Goal: Task Accomplishment & Management: Manage account settings

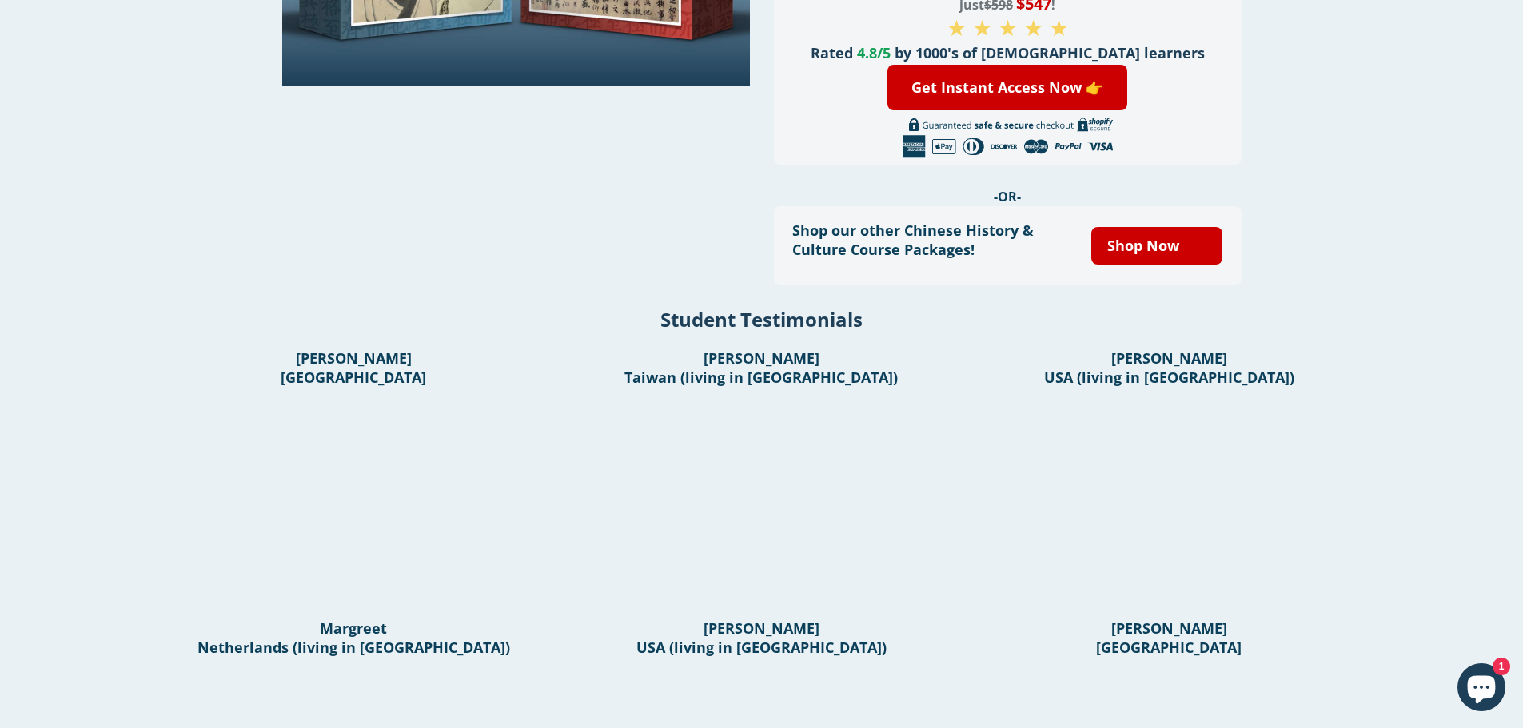
scroll to position [605, 0]
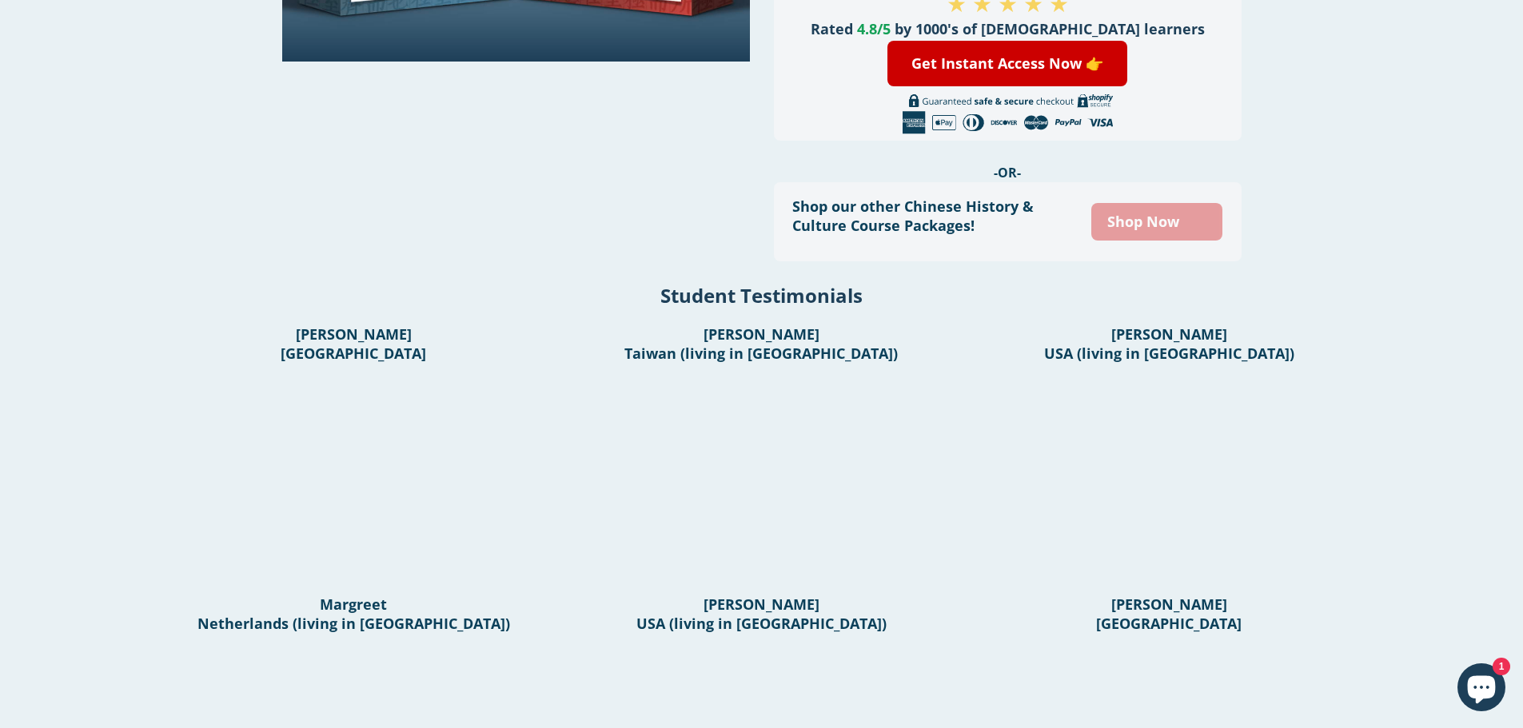
click at [1146, 225] on link "Shop Now" at bounding box center [1156, 222] width 131 height 38
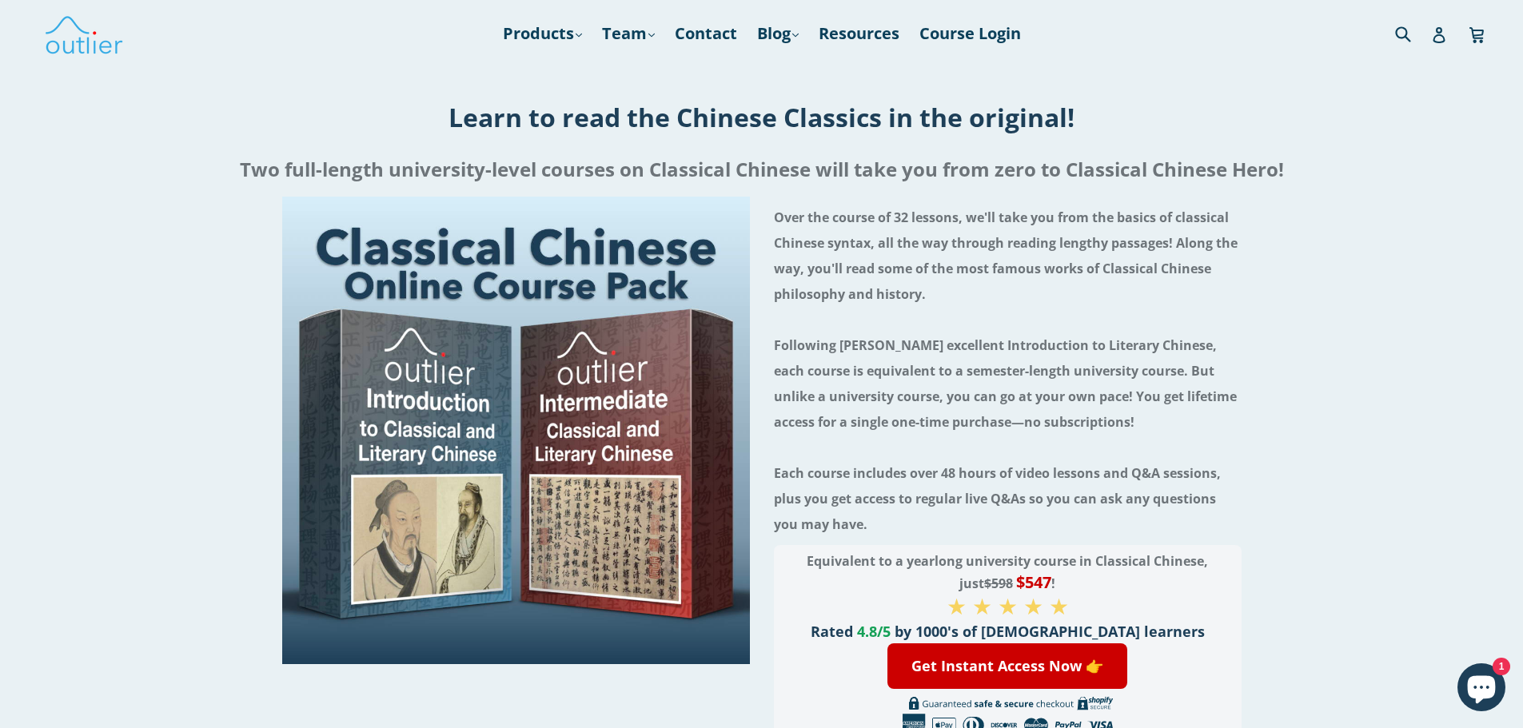
scroll to position [0, 0]
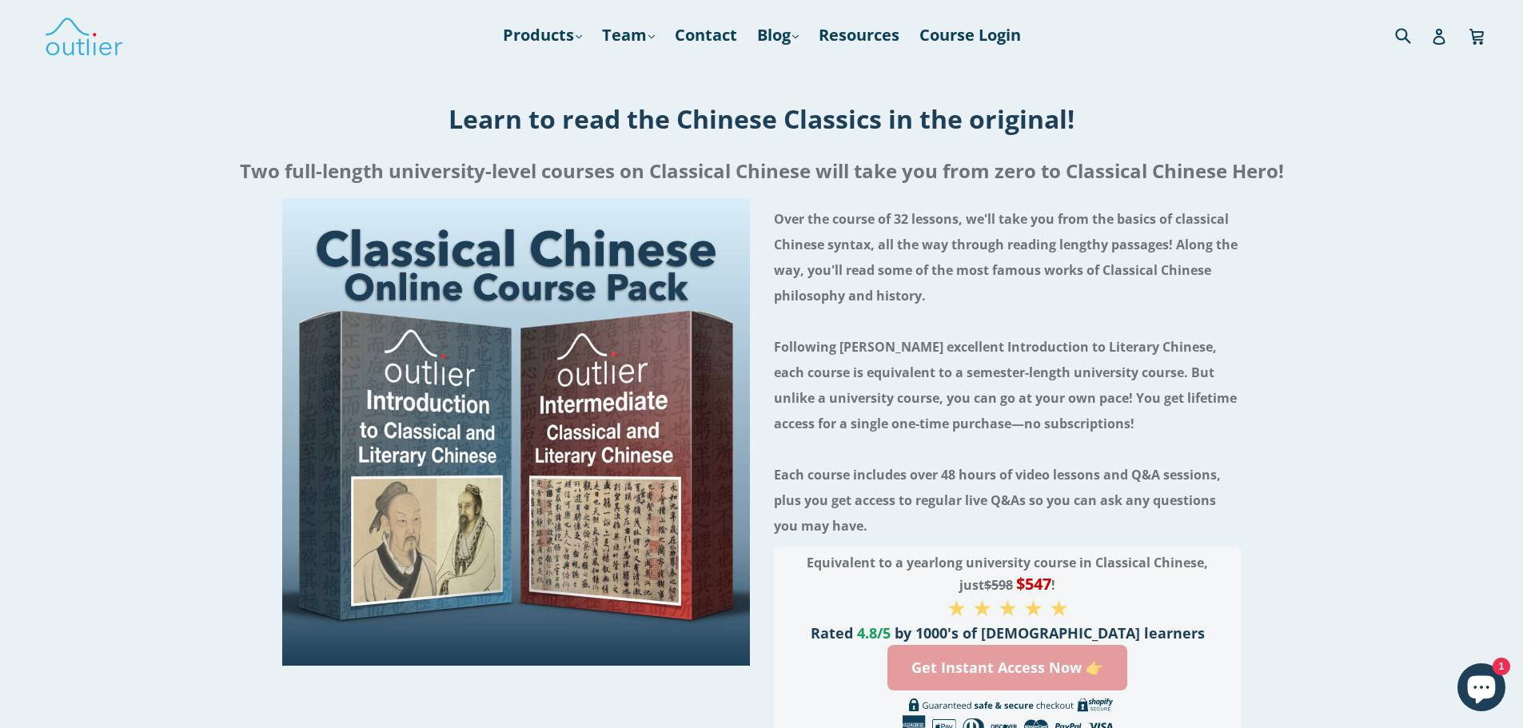
click at [968, 672] on link "Get Instant Access Now 👉" at bounding box center [1008, 668] width 240 height 46
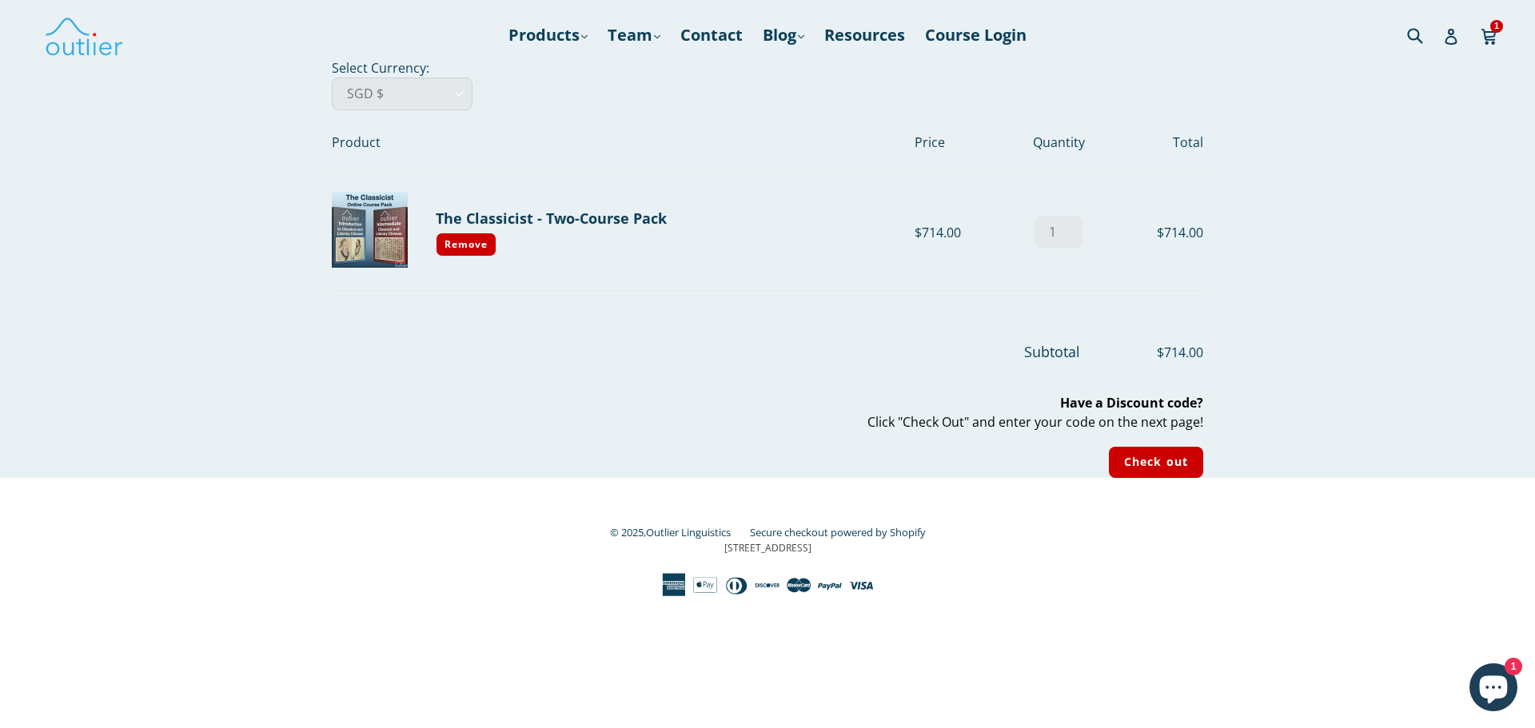
click at [415, 94] on select "AED د.إ AFN ؋ ALL L AMD դր. ANG ƒ AUD $ AWG ƒ AZN ₼ BAM КМ BBD $ BDT ৳ BGN лв. …" at bounding box center [402, 94] width 141 height 33
select select "USD"
click at [332, 78] on select "AED د.إ AFN ؋ ALL L AMD դր. ANG ƒ AUD $ AWG ƒ AZN ₼ BAM КМ BBD $ BDT ৳ BGN лв. …" at bounding box center [402, 94] width 141 height 33
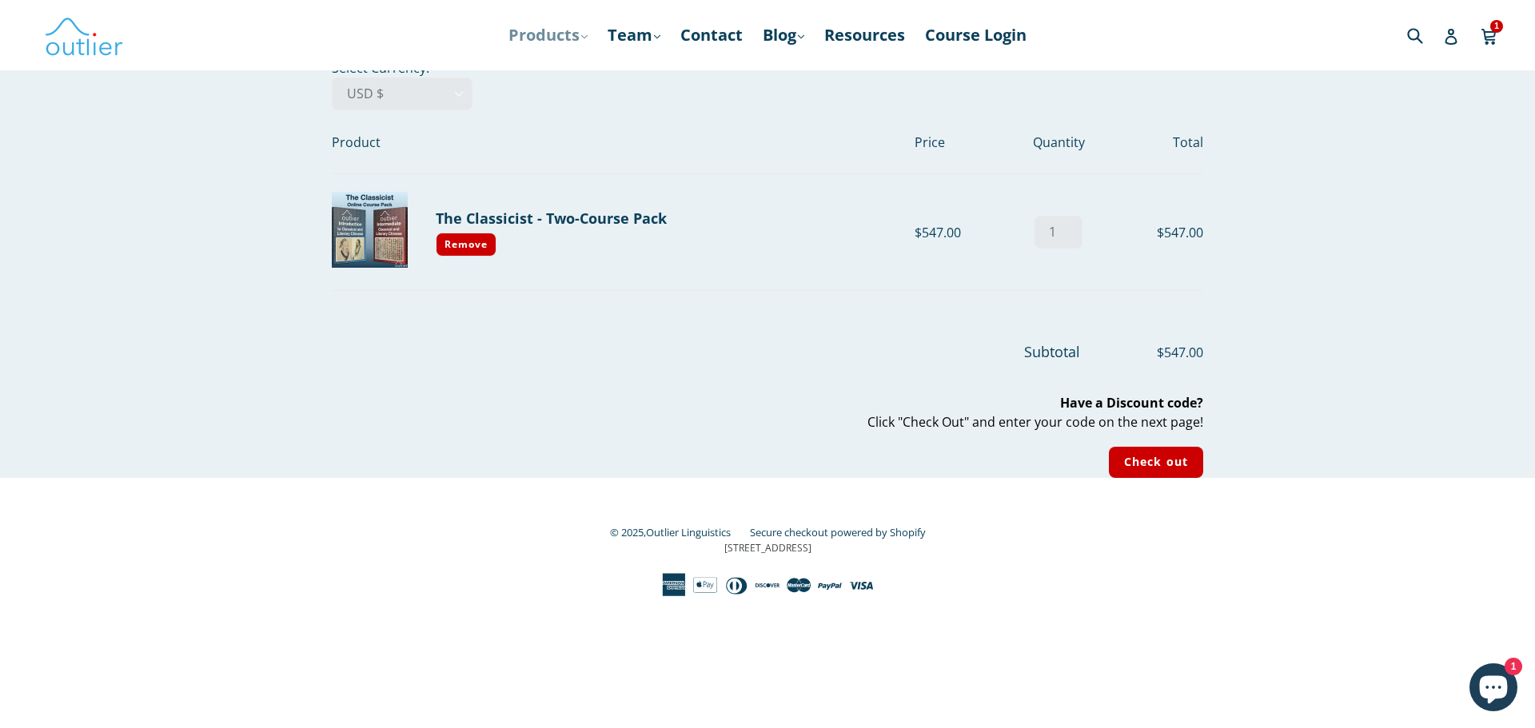
click at [547, 34] on link "Products .cls-1{fill:#231f20} expand" at bounding box center [548, 35] width 95 height 29
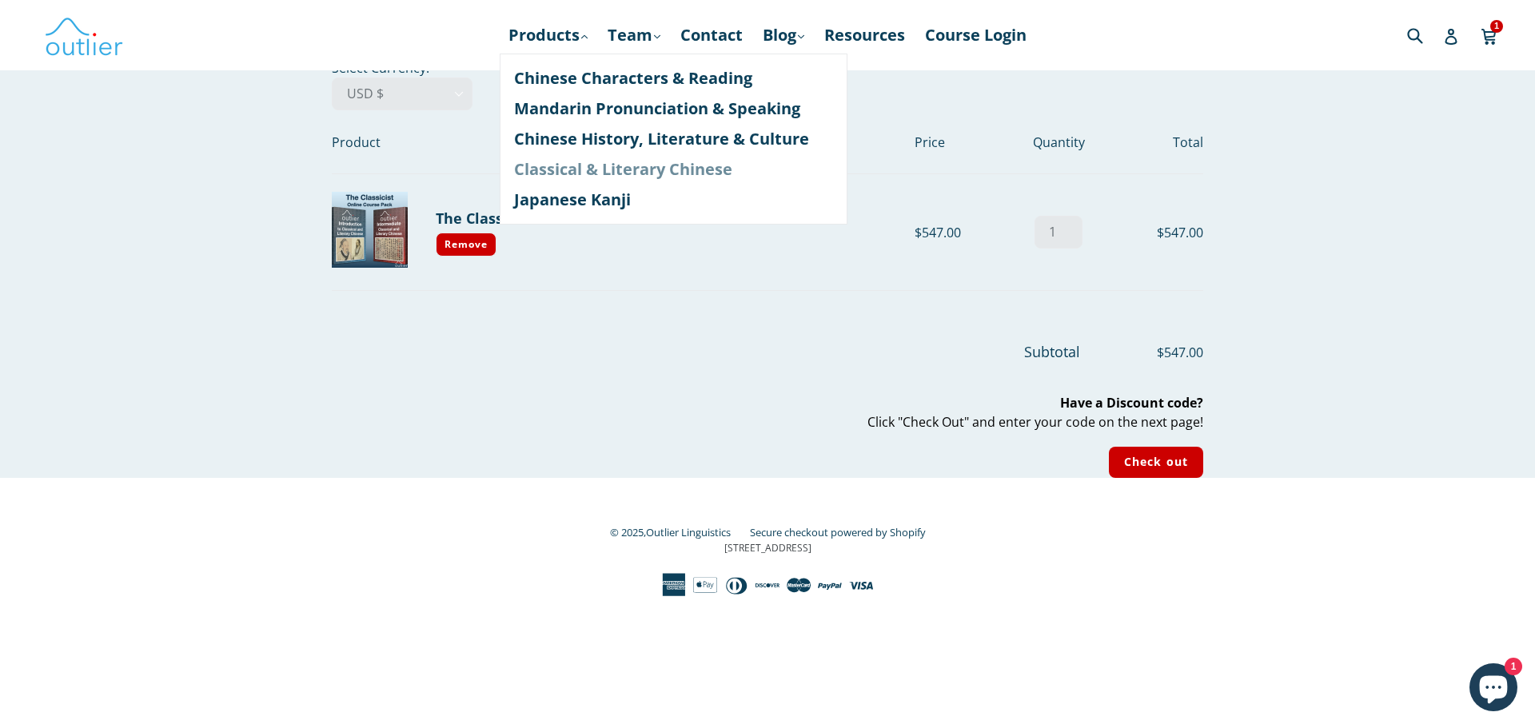
click at [581, 172] on link "Classical & Literary Chinese" at bounding box center [673, 169] width 319 height 30
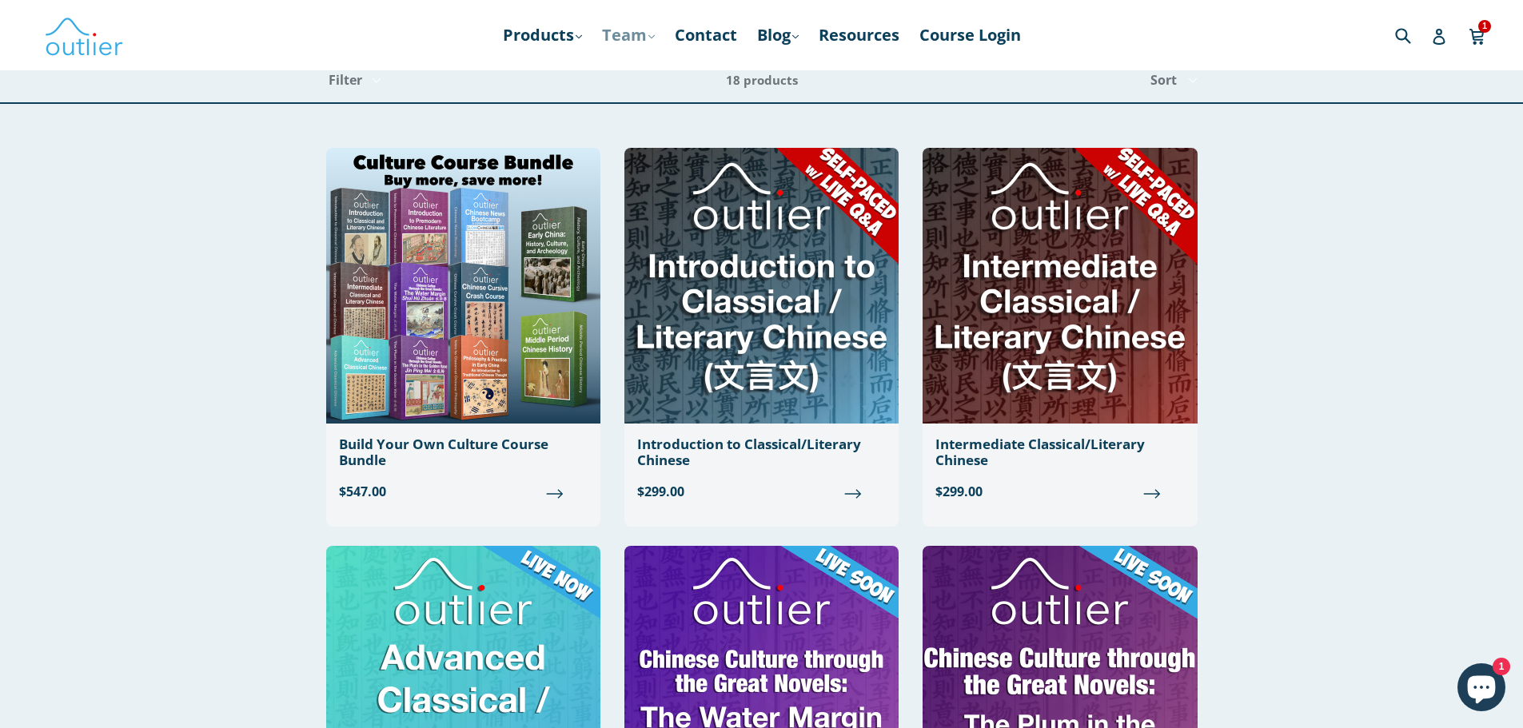
click at [629, 30] on link "Team .cls-1{fill:#231f20} expand" at bounding box center [628, 35] width 69 height 29
click at [641, 78] on link "[PERSON_NAME], PhD, MSc" at bounding box center [726, 78] width 236 height 30
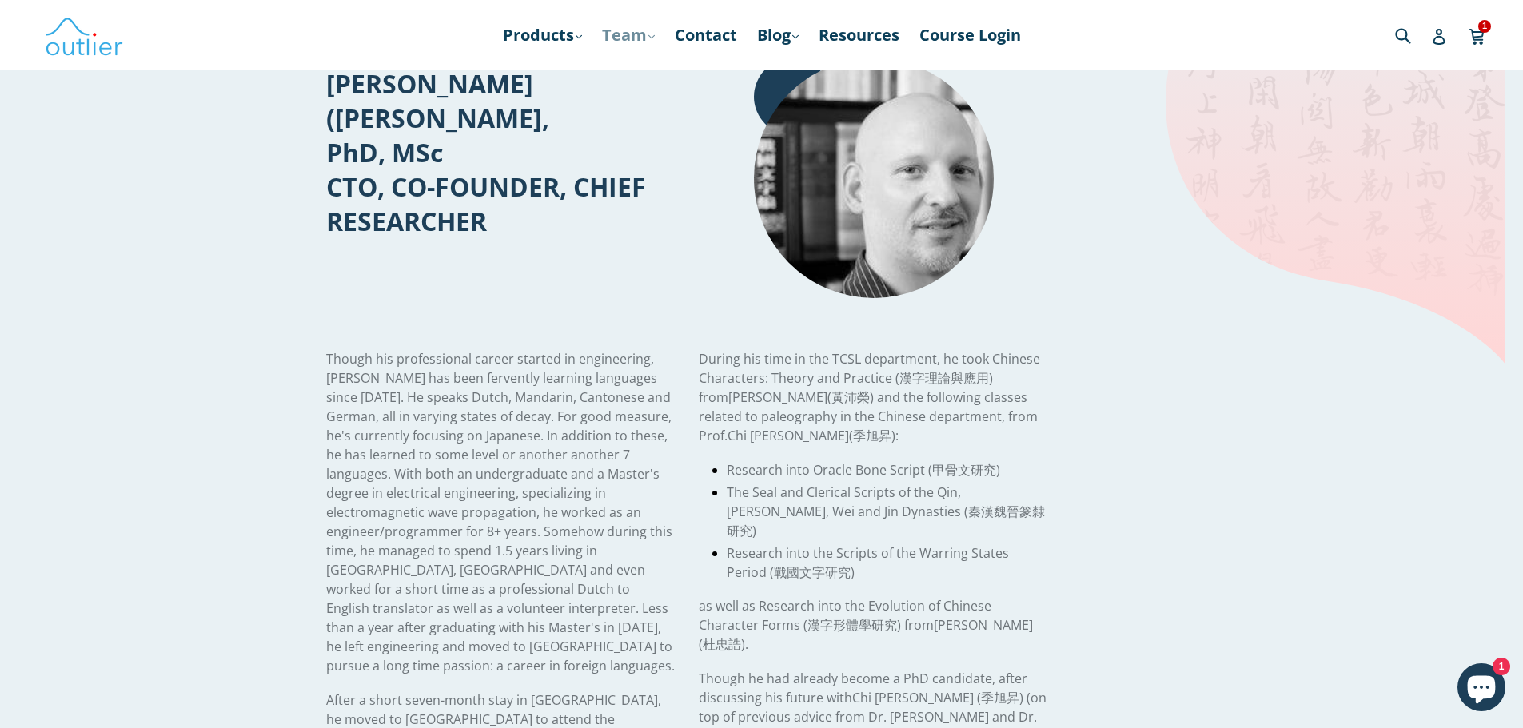
click at [633, 37] on link "Team .cls-1{fill:#231f20} expand" at bounding box center [628, 35] width 69 height 29
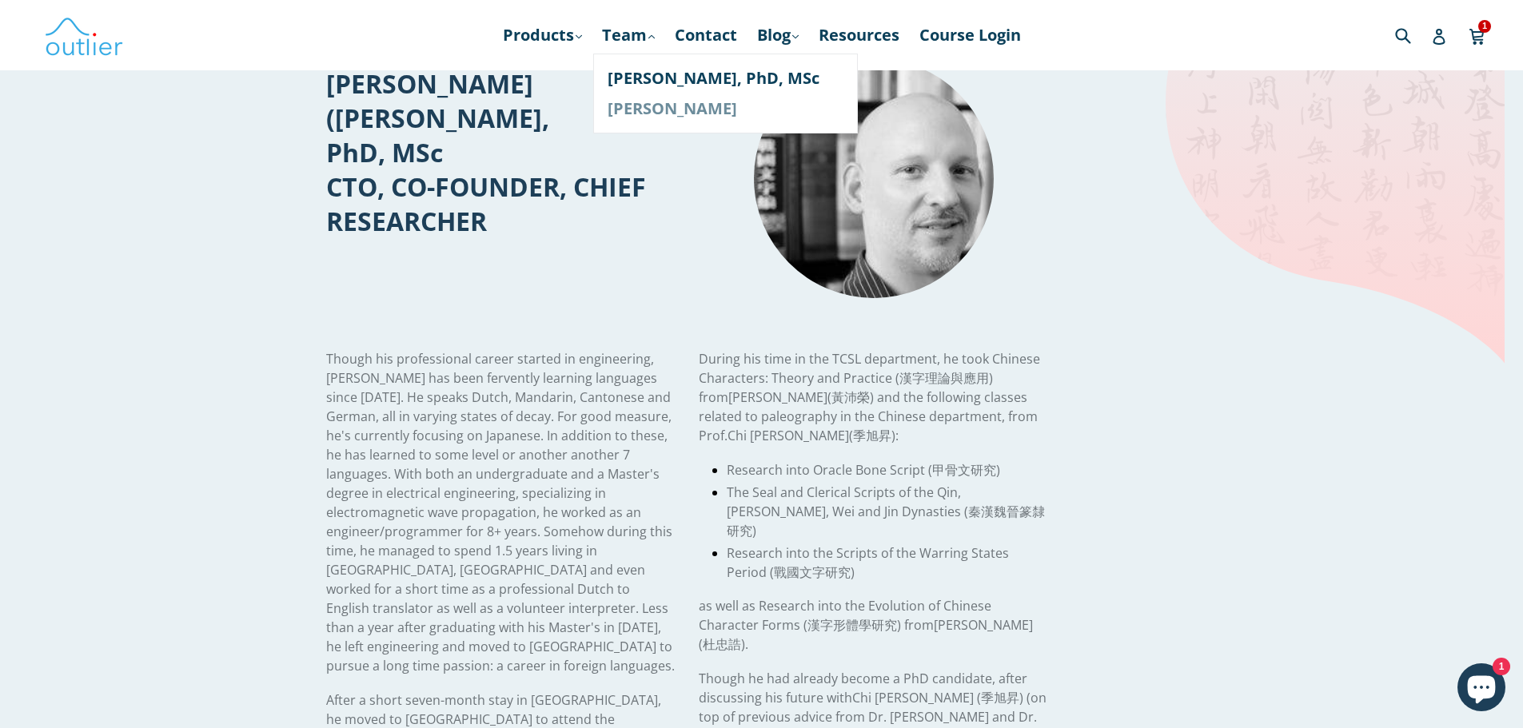
click at [696, 110] on link "[PERSON_NAME]" at bounding box center [726, 109] width 236 height 30
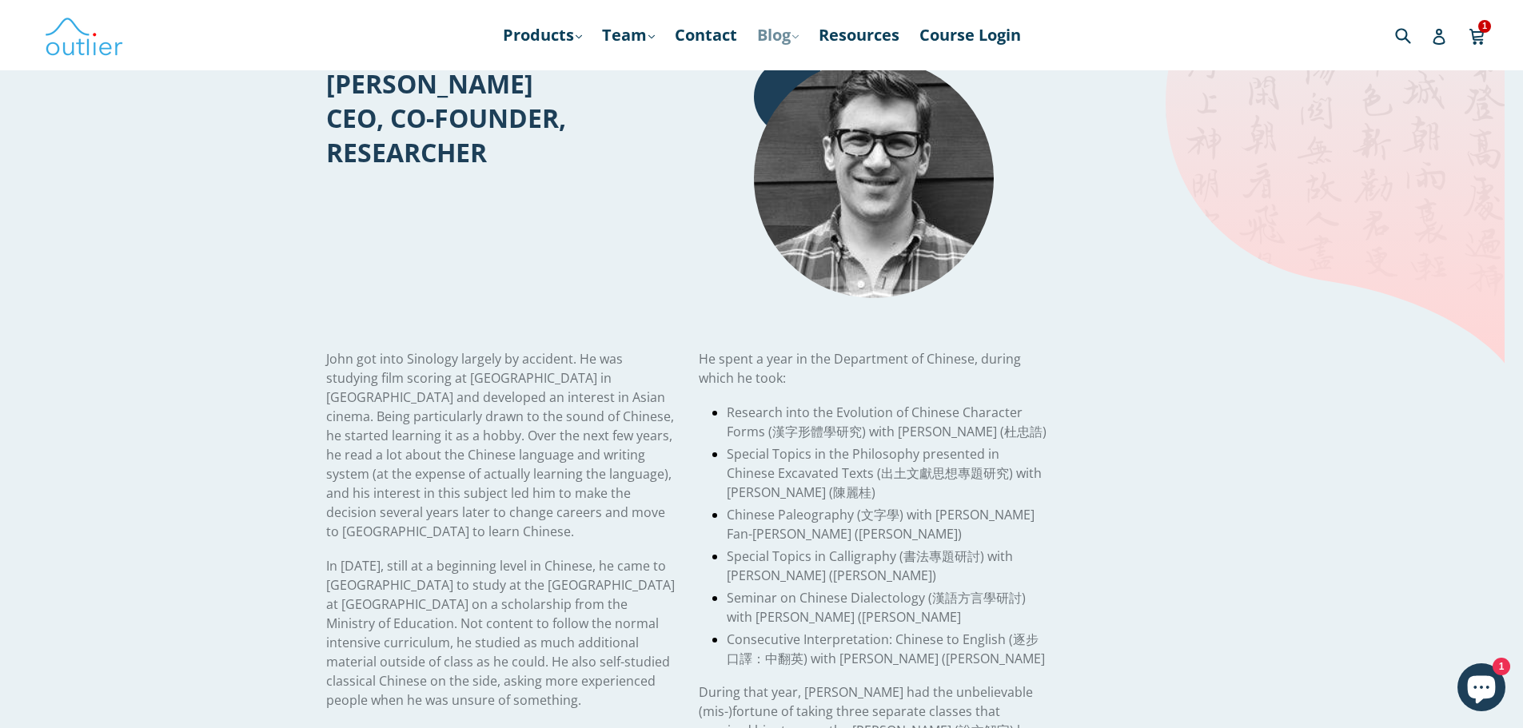
click at [788, 39] on link "Blog .cls-1{fill:#231f20} expand" at bounding box center [778, 35] width 58 height 29
click at [798, 81] on link "Chinese" at bounding box center [811, 78] width 97 height 30
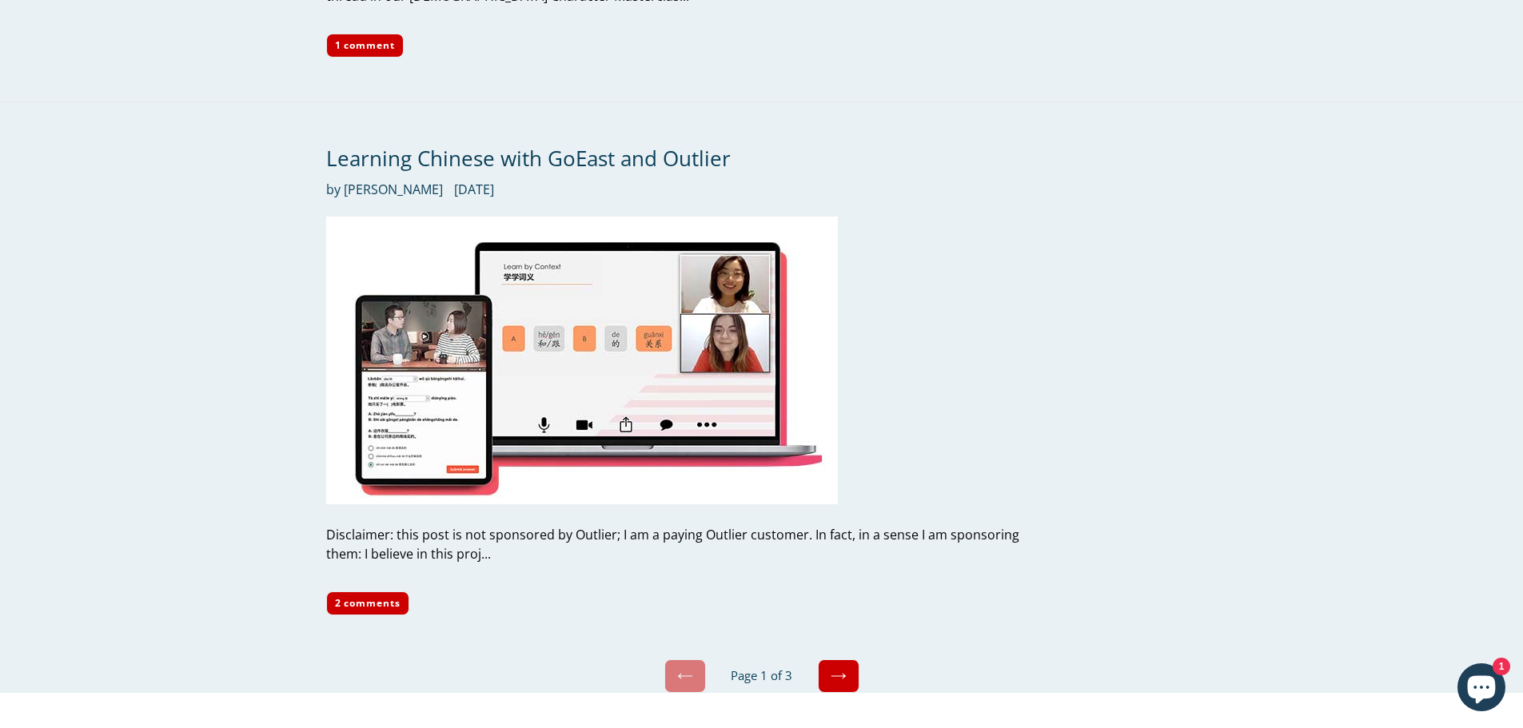
scroll to position [7596, 0]
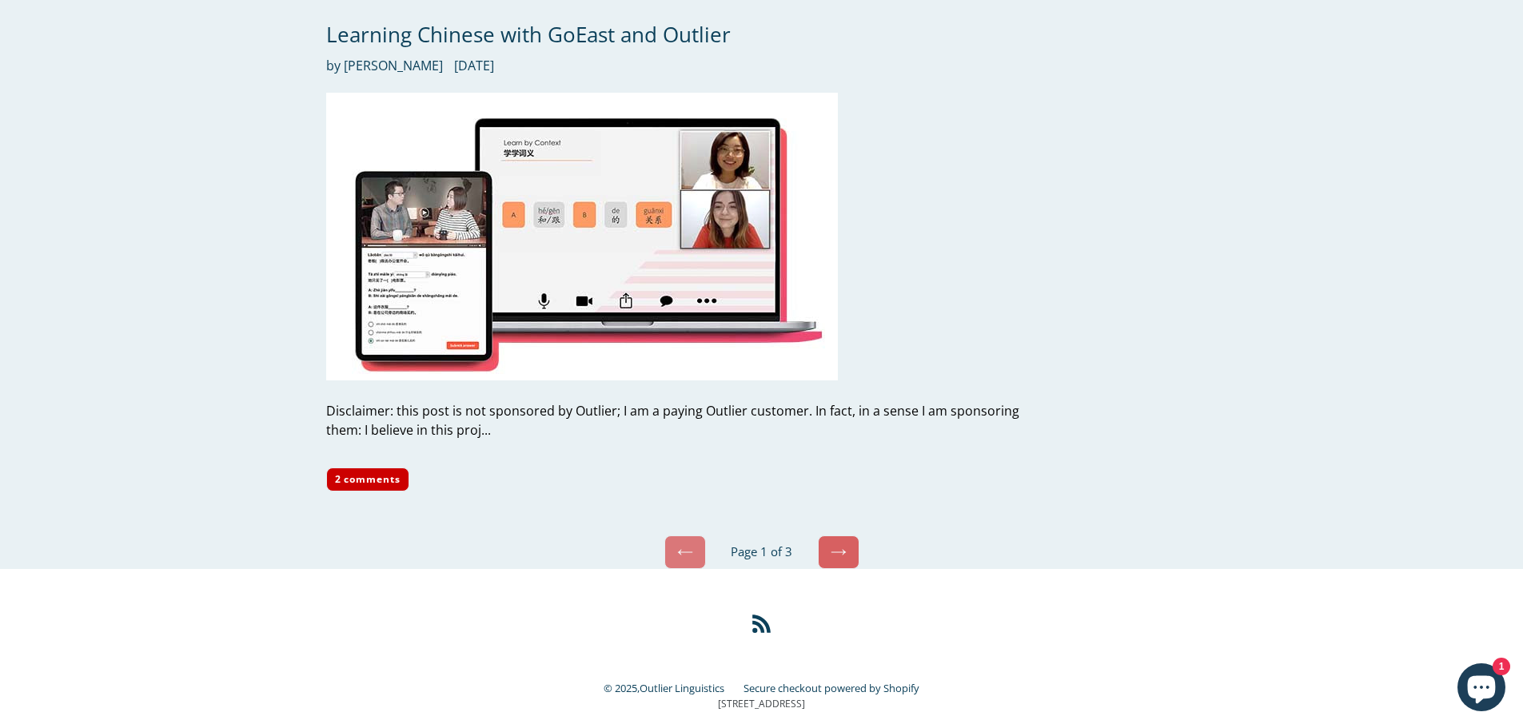
click at [842, 545] on icon at bounding box center [839, 553] width 16 height 16
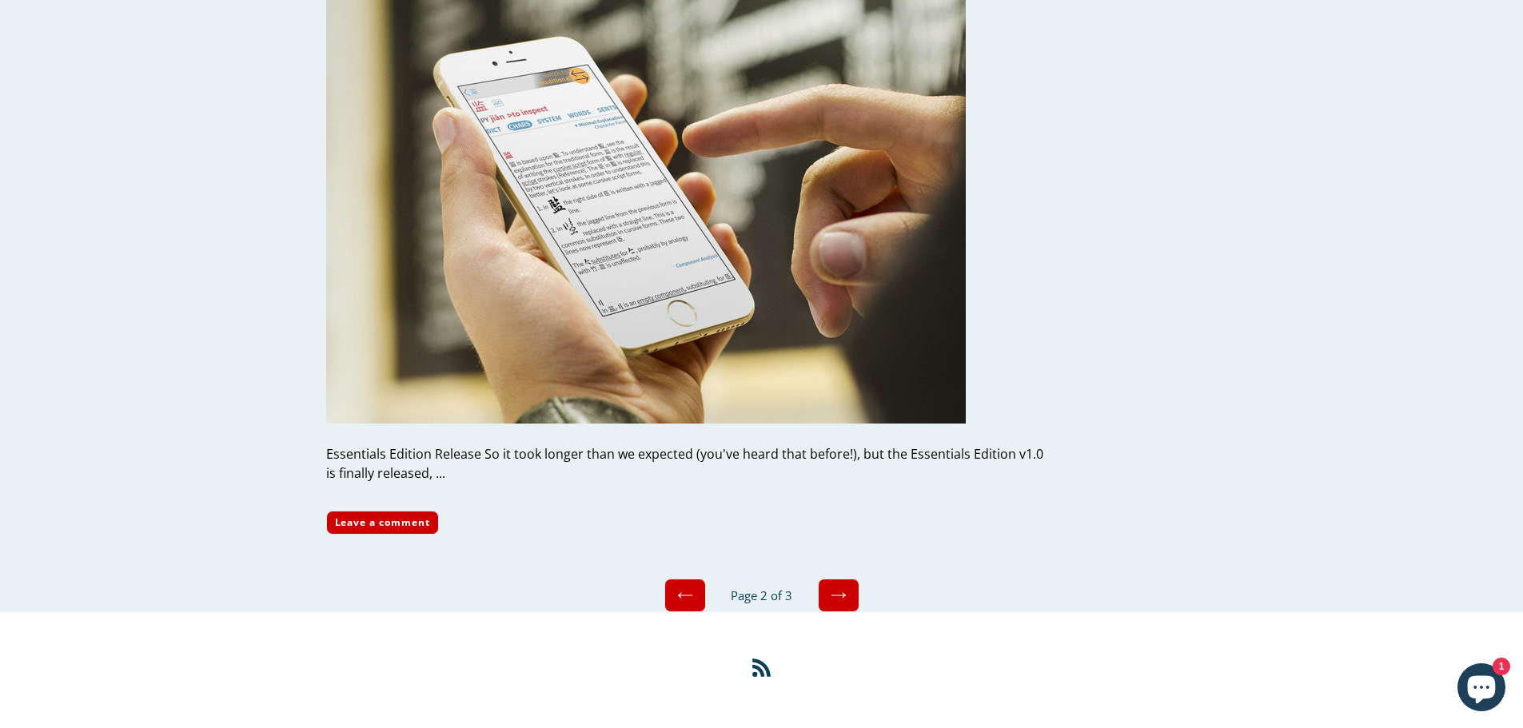
scroll to position [6830, 0]
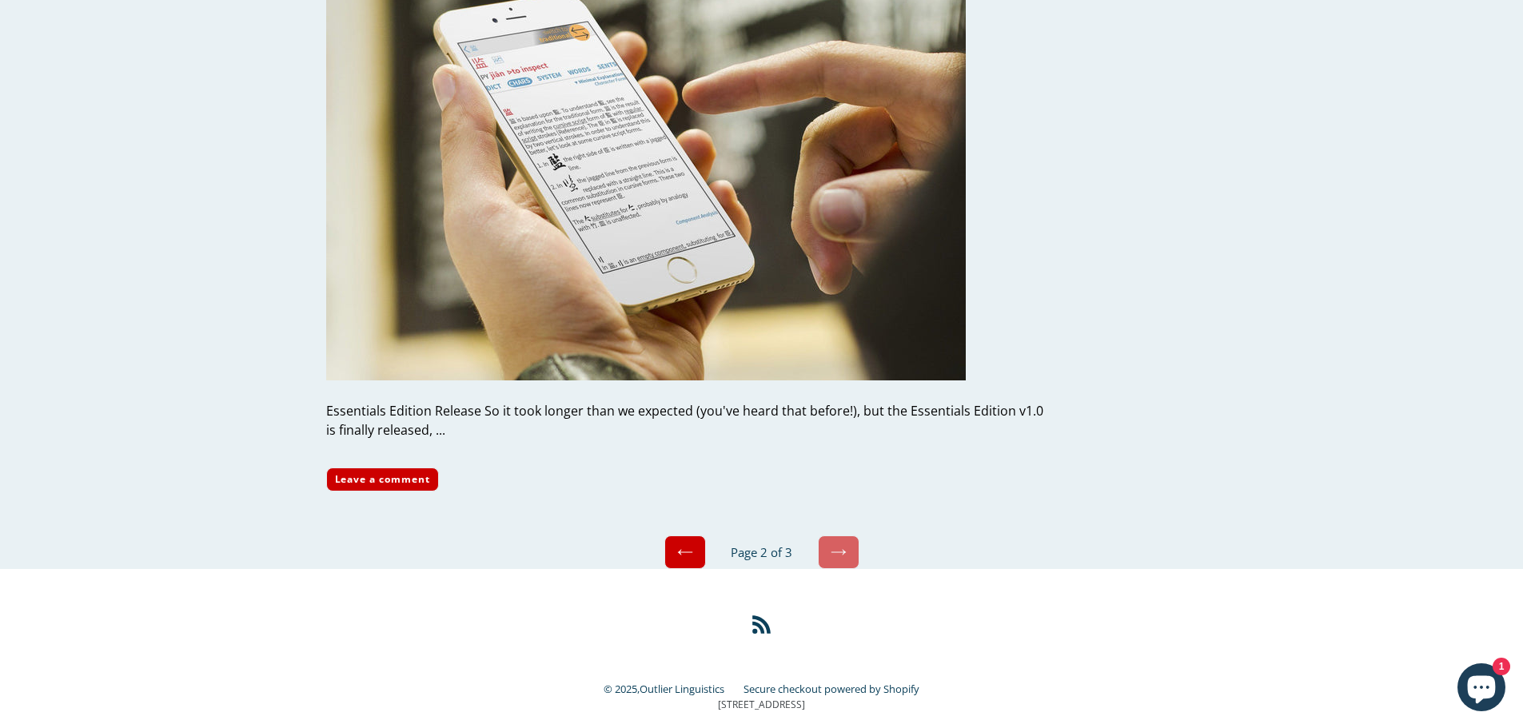
click at [846, 545] on icon at bounding box center [839, 553] width 16 height 16
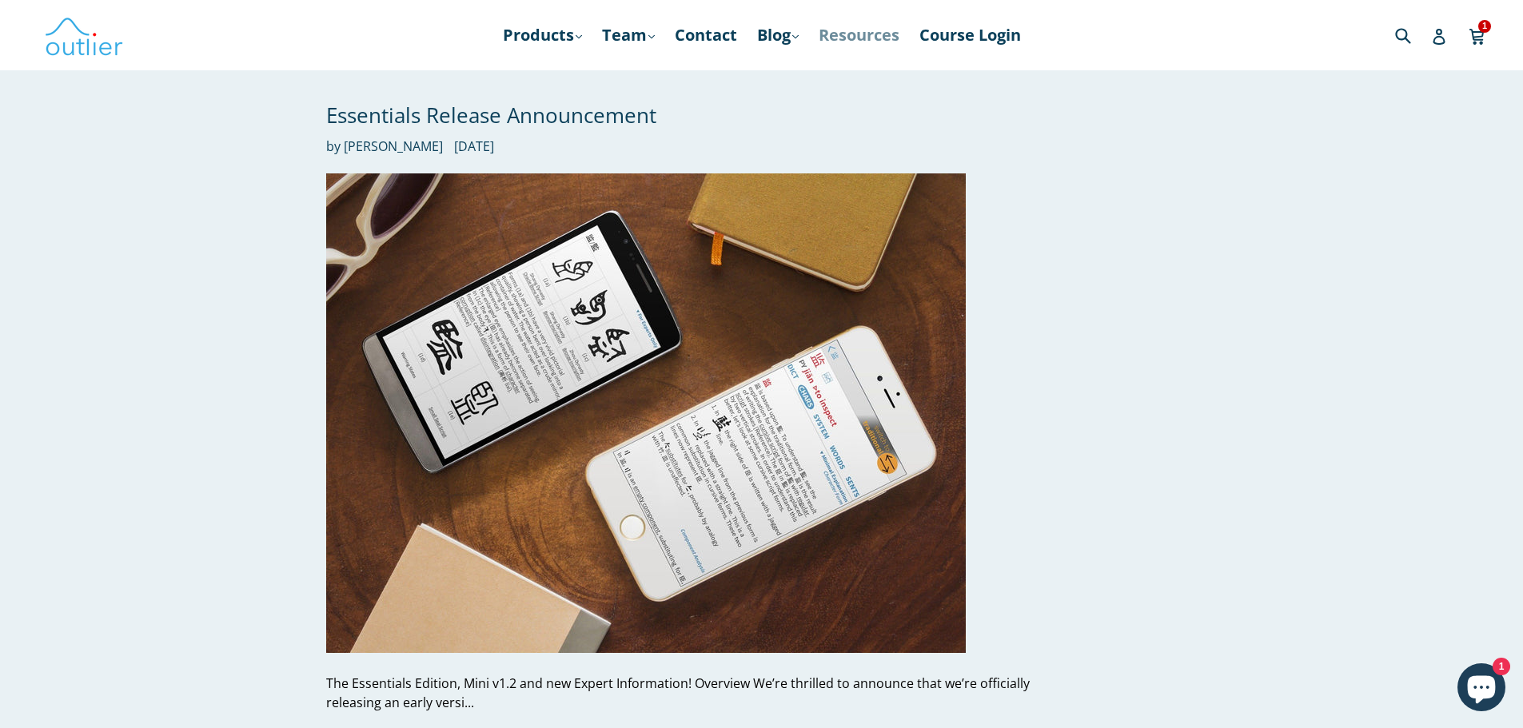
click at [888, 35] on link "Resources" at bounding box center [859, 35] width 97 height 29
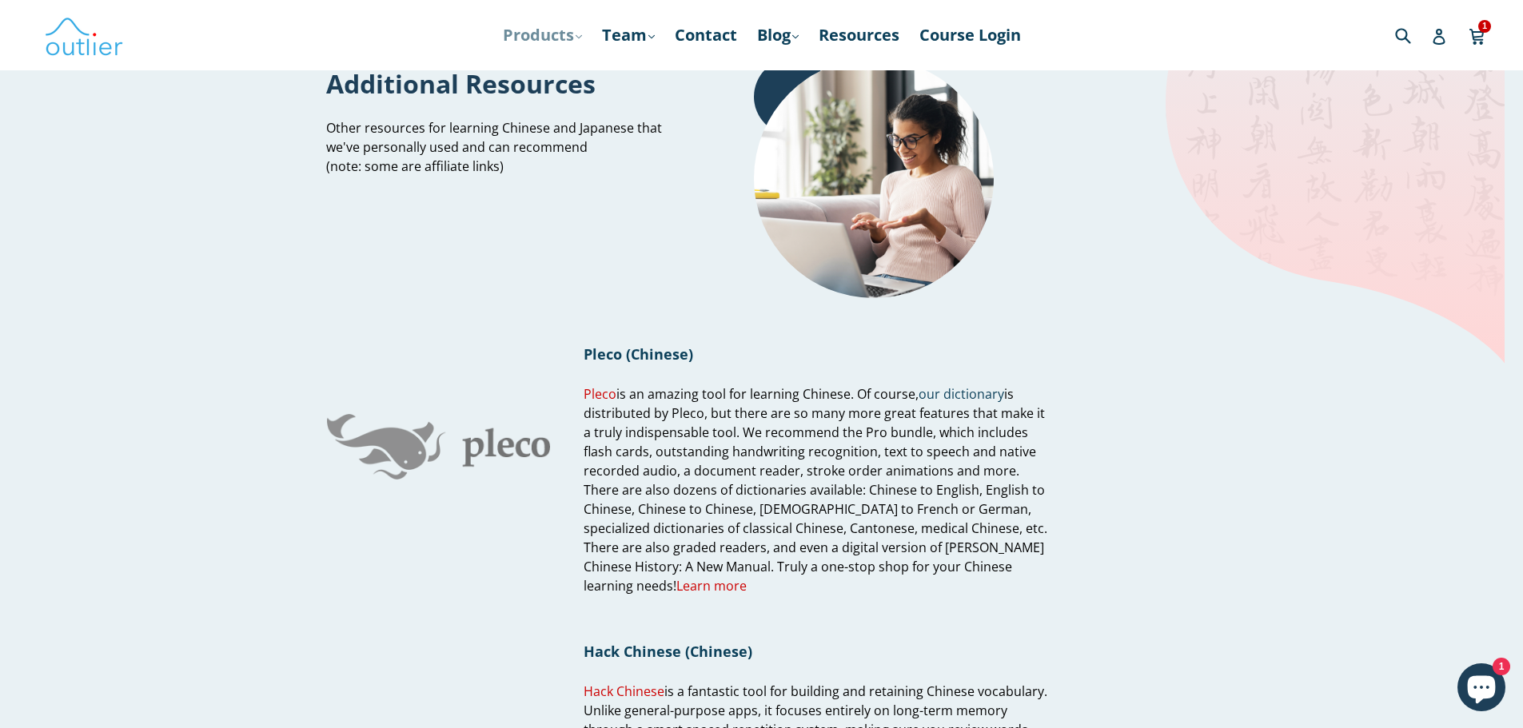
click at [534, 32] on link "Products .cls-1{fill:#231f20} expand" at bounding box center [542, 35] width 95 height 29
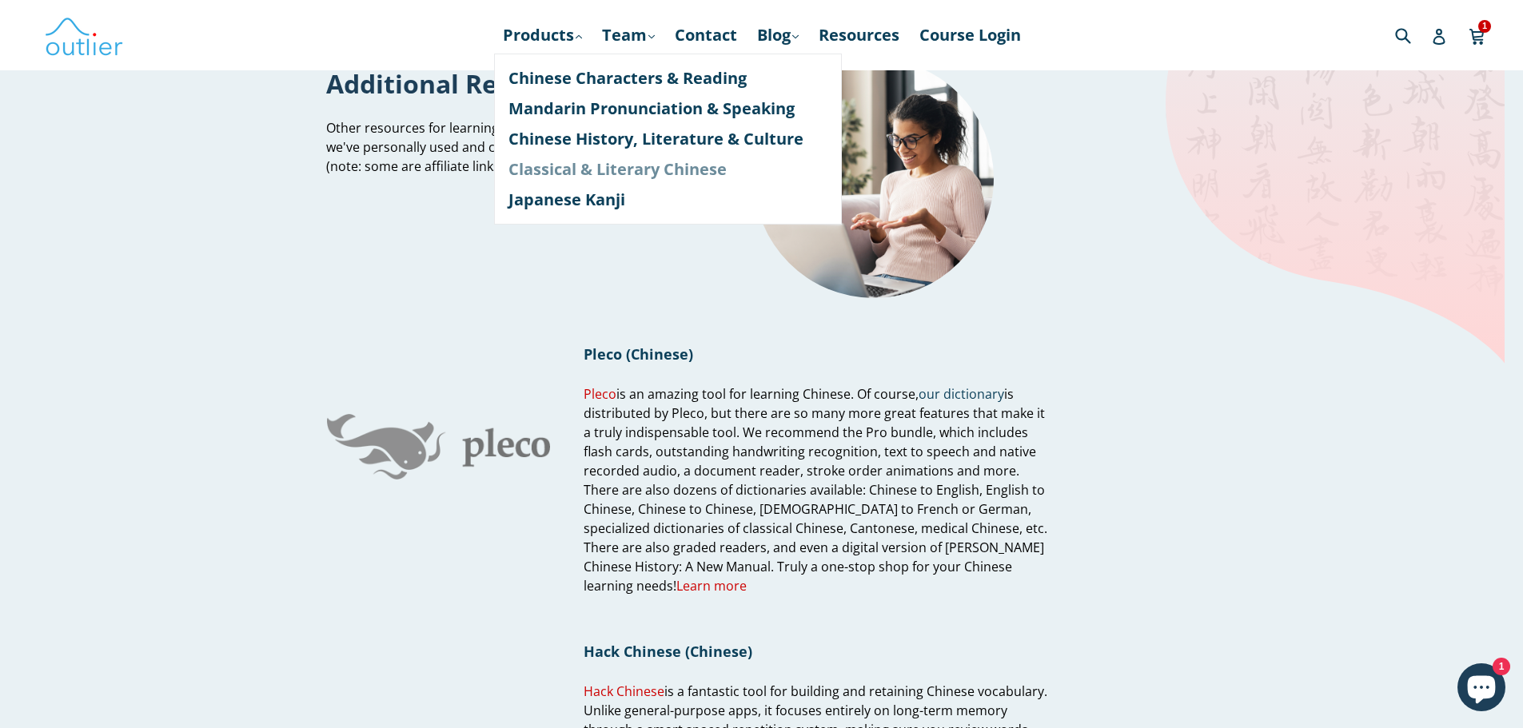
click at [581, 169] on link "Classical & Literary Chinese" at bounding box center [668, 169] width 319 height 30
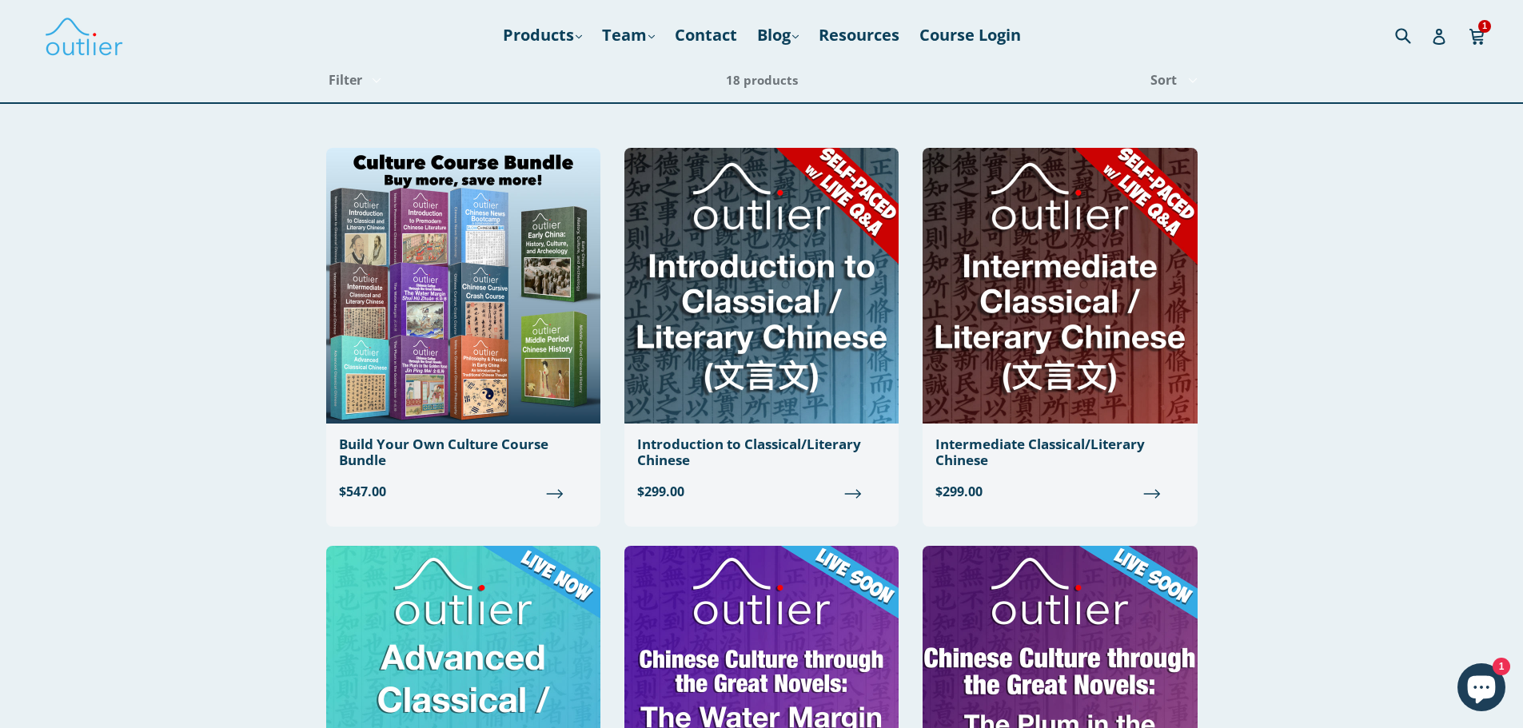
click at [373, 83] on select "Filter BYOB display Course Online Course Thinkific" at bounding box center [351, 80] width 75 height 44
select select "/collections/classical-literary-chinese/online-course"
click at [314, 58] on select "Filter BYOB display Course Online Course Thinkific" at bounding box center [351, 80] width 75 height 44
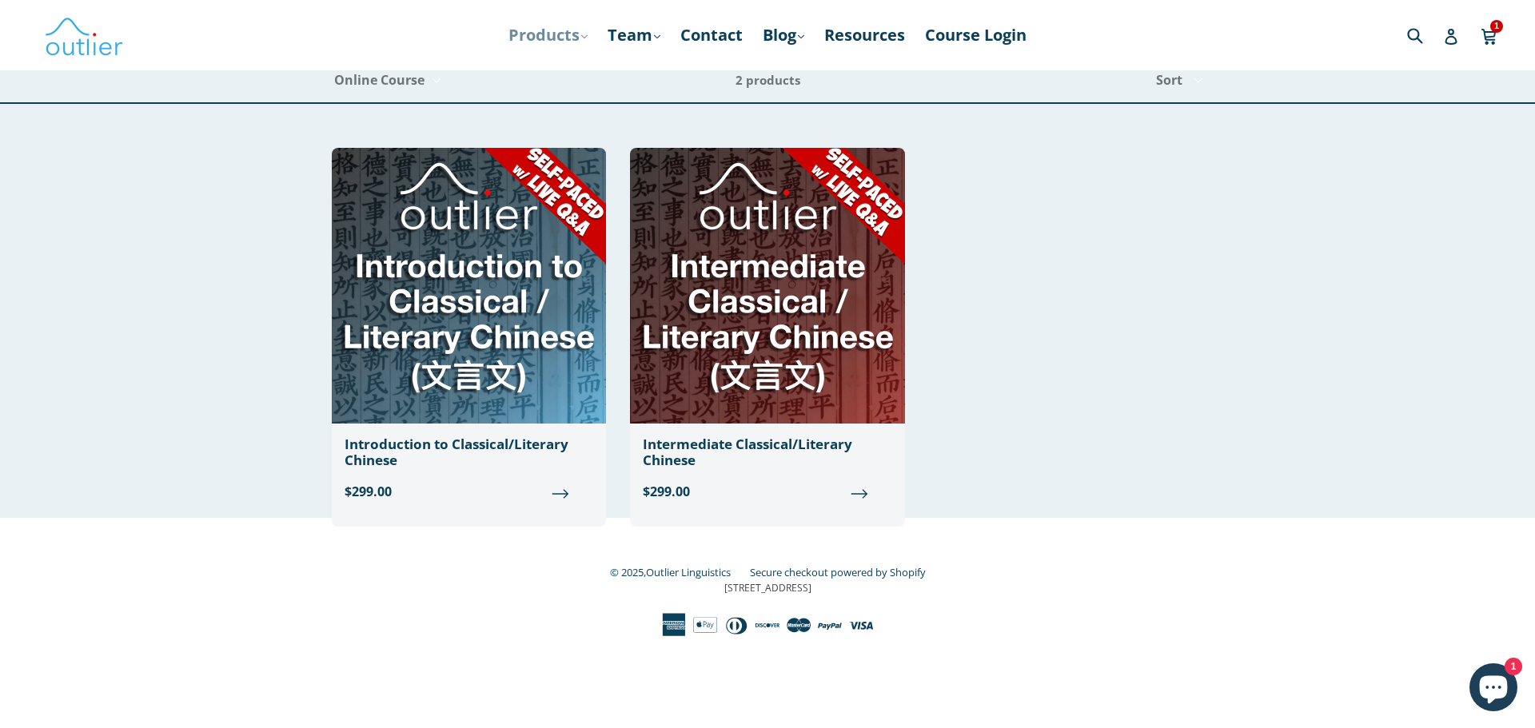
click at [541, 39] on link "Products .cls-1{fill:#231f20} expand" at bounding box center [548, 35] width 95 height 29
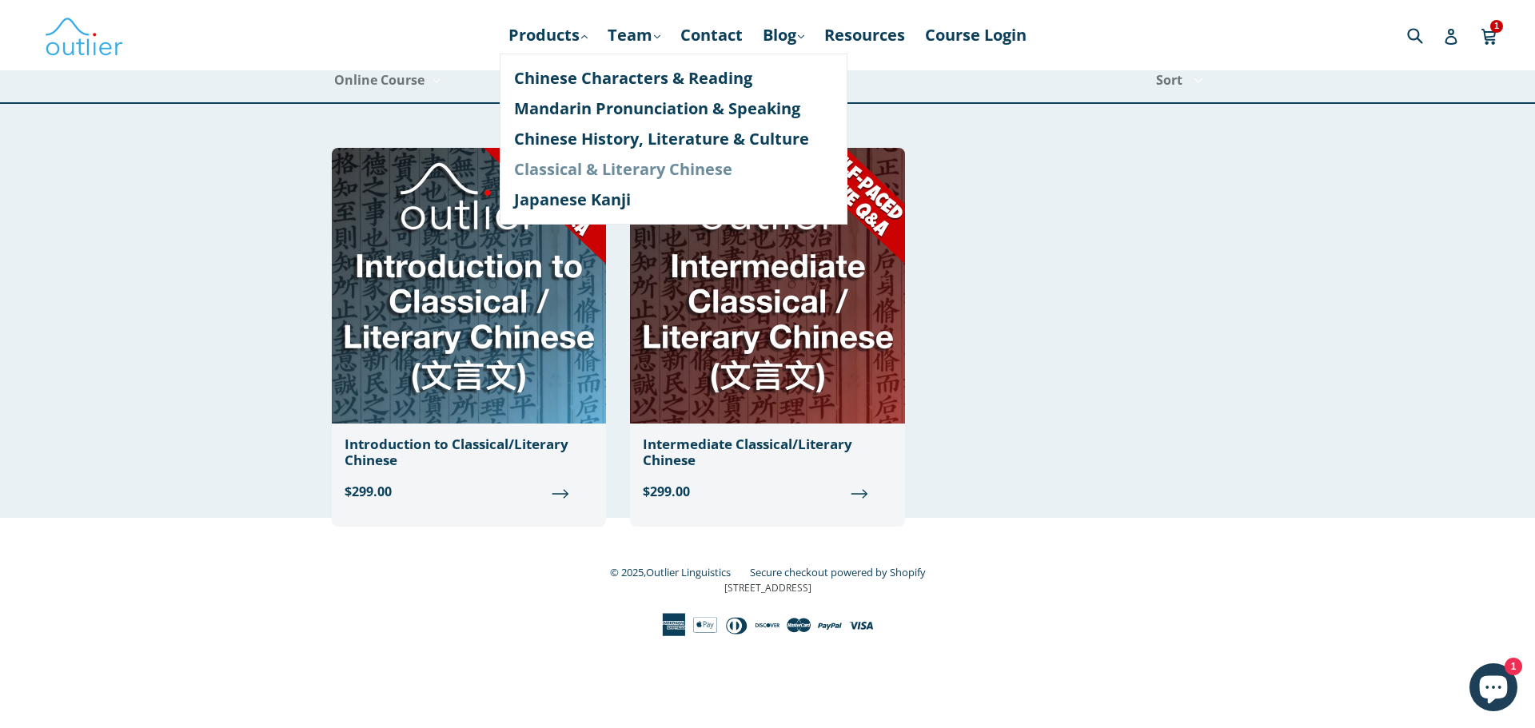
click at [611, 169] on link "Classical & Literary Chinese" at bounding box center [673, 169] width 319 height 30
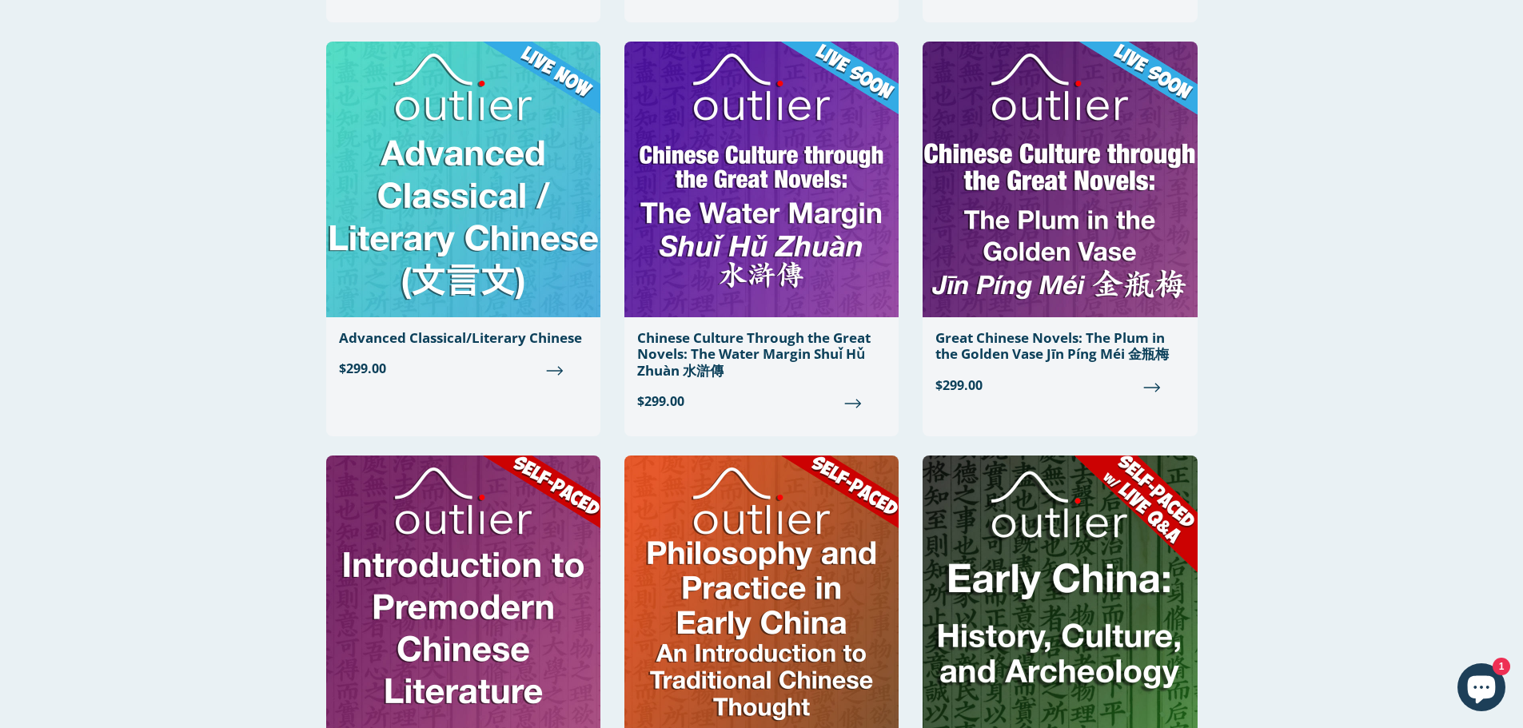
scroll to position [496, 0]
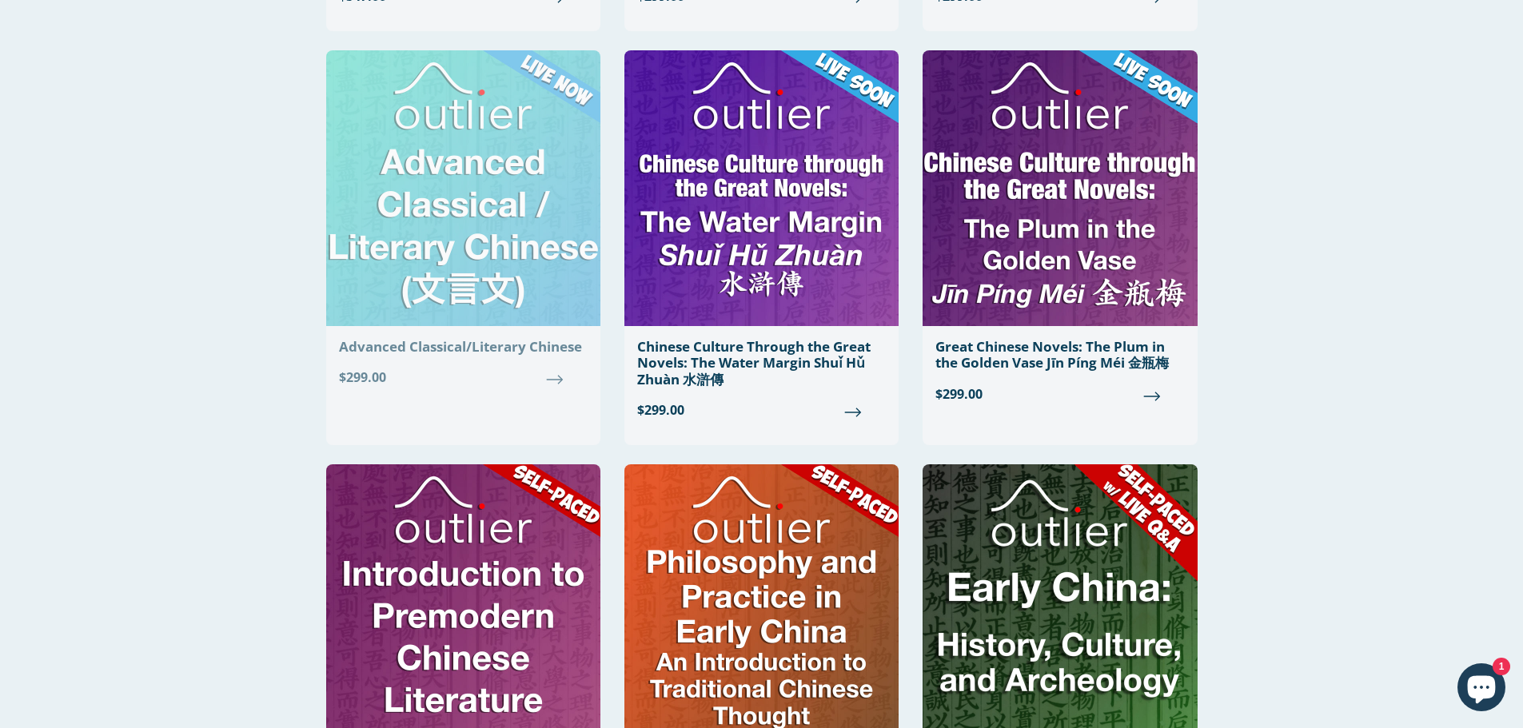
click at [462, 214] on img at bounding box center [463, 188] width 274 height 276
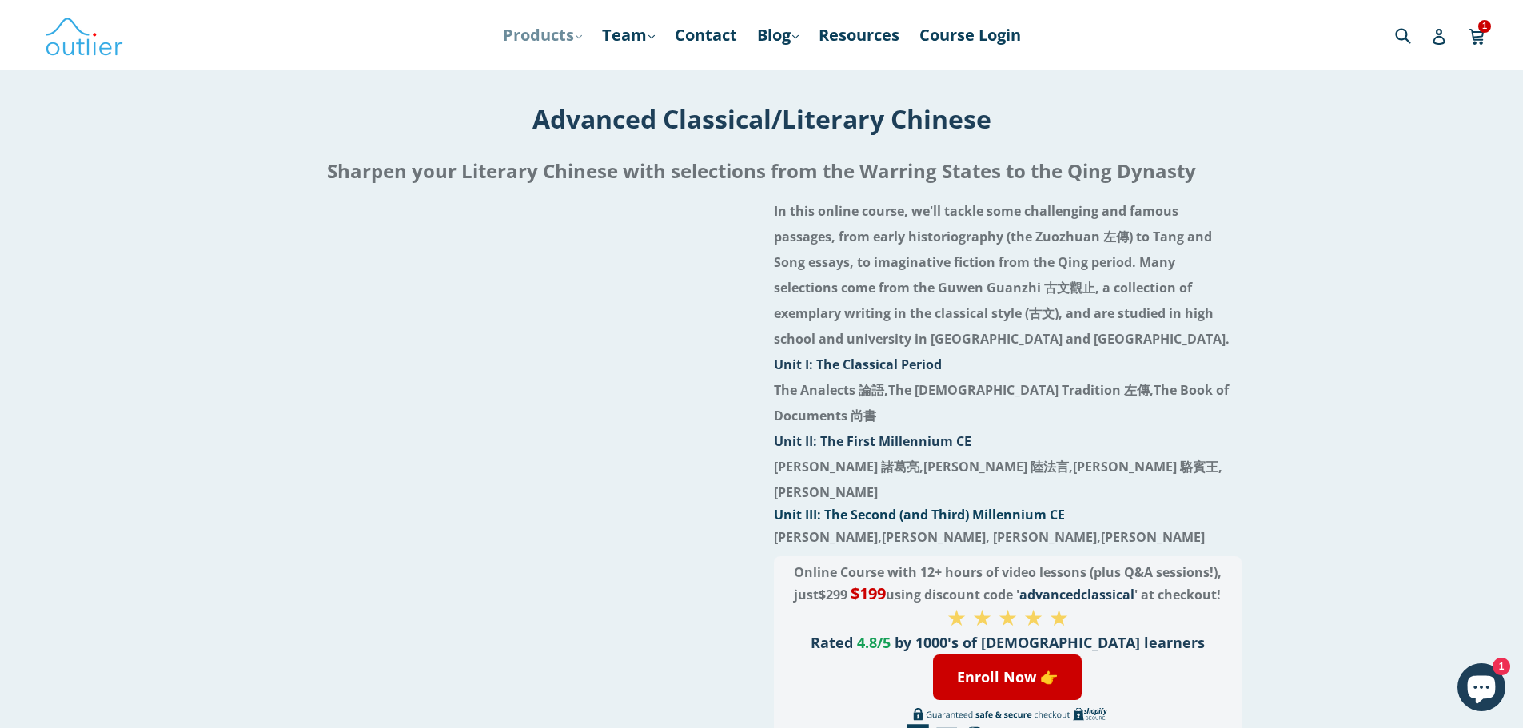
click at [545, 35] on link "Products .cls-1{fill:#231f20} expand" at bounding box center [542, 35] width 95 height 29
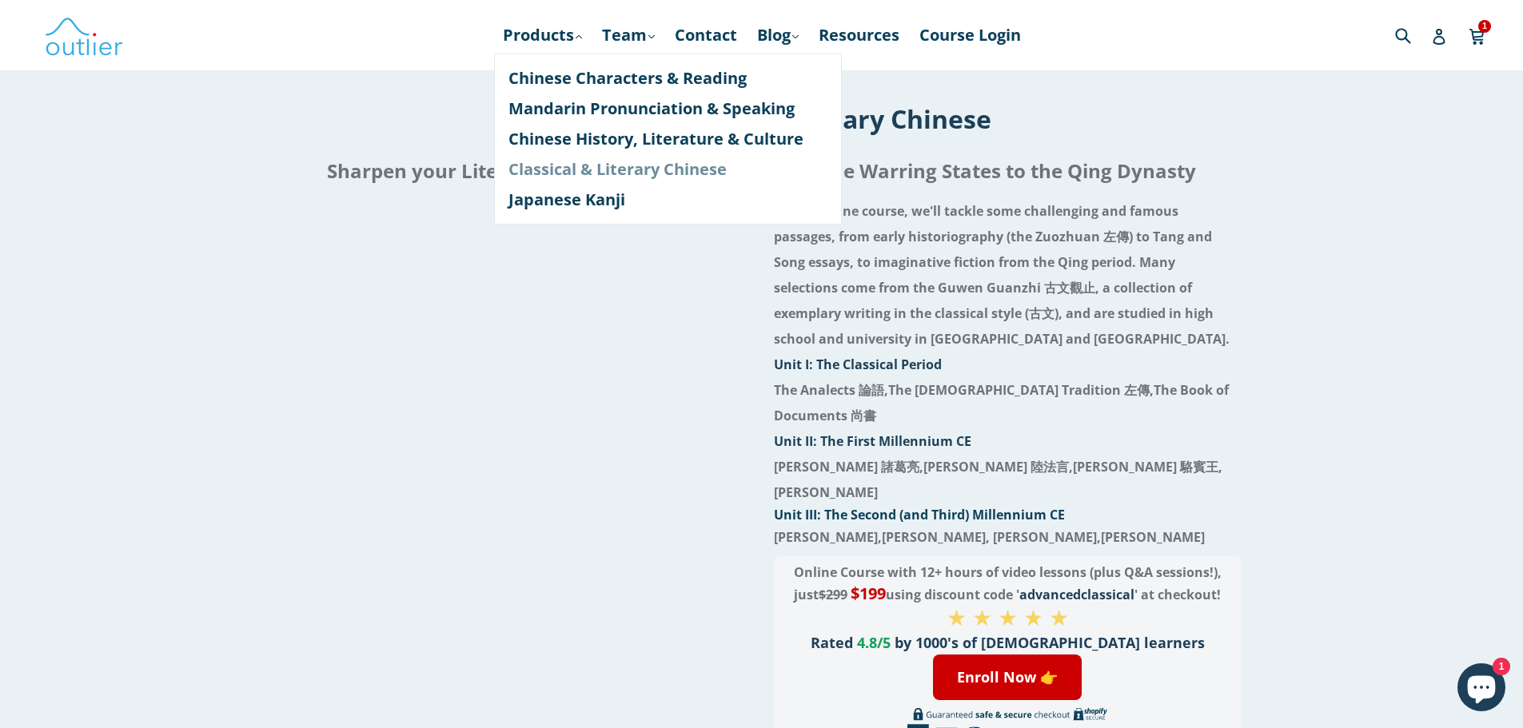
click at [609, 171] on link "Classical & Literary Chinese" at bounding box center [668, 169] width 319 height 30
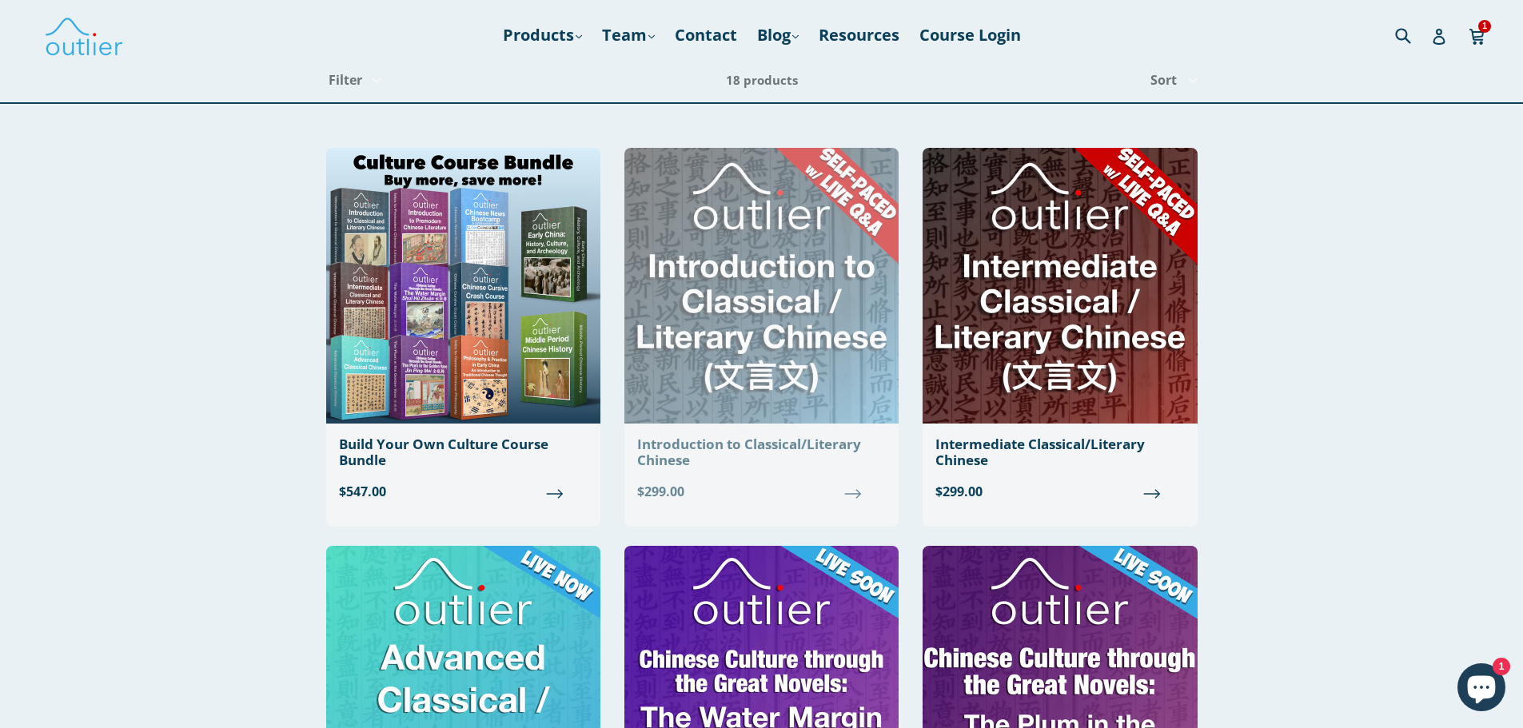
click at [852, 495] on span "$299.00" at bounding box center [761, 491] width 249 height 19
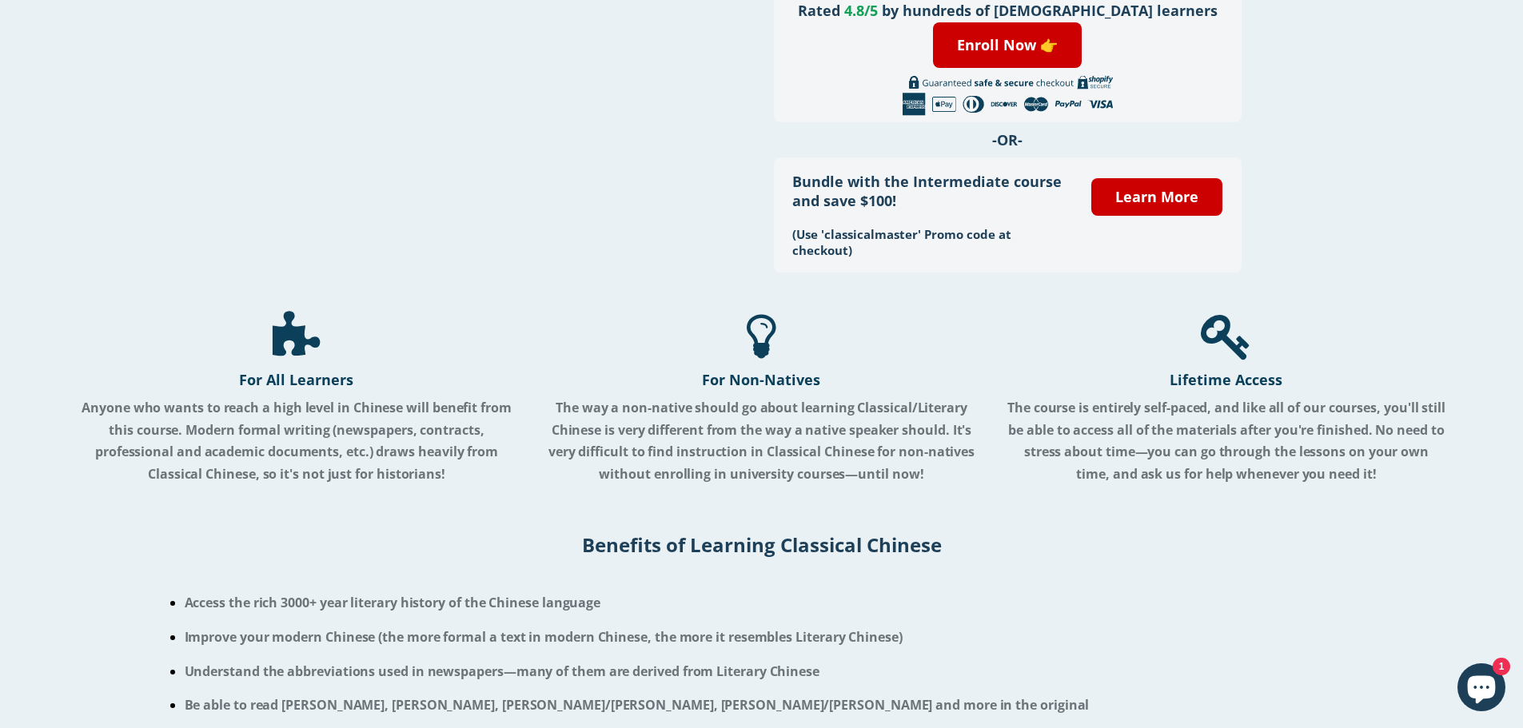
scroll to position [497, 0]
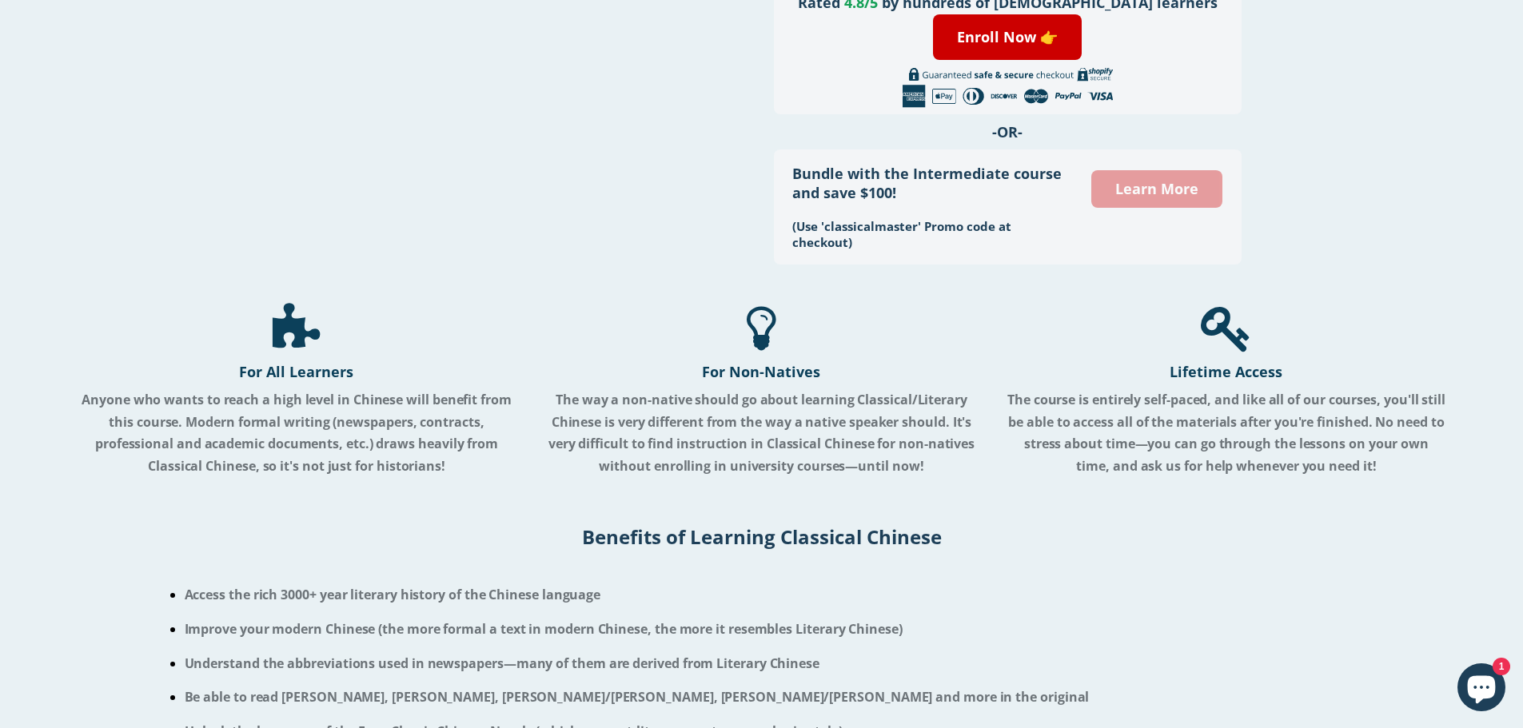
click at [1119, 190] on link "Learn More" at bounding box center [1156, 189] width 131 height 38
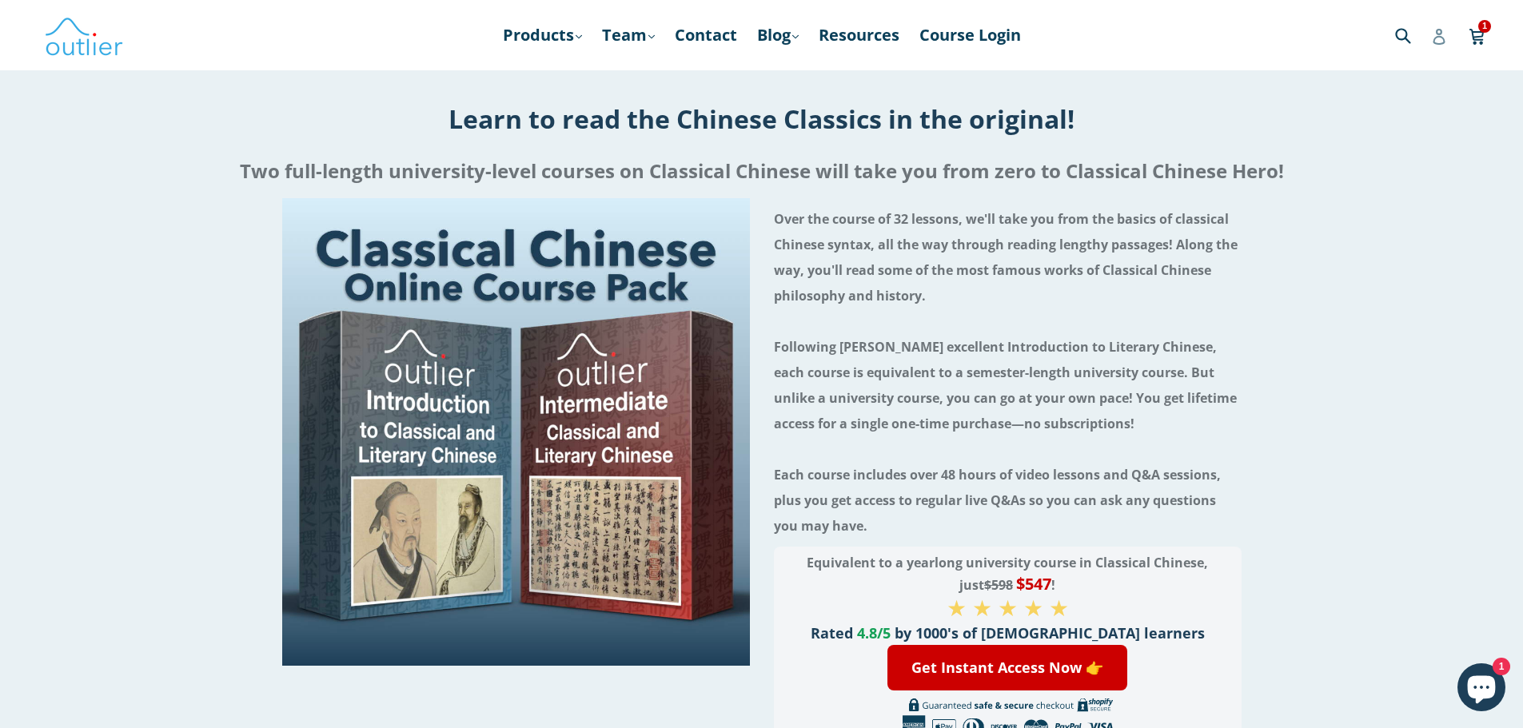
click at [1443, 41] on icon at bounding box center [1439, 37] width 16 height 16
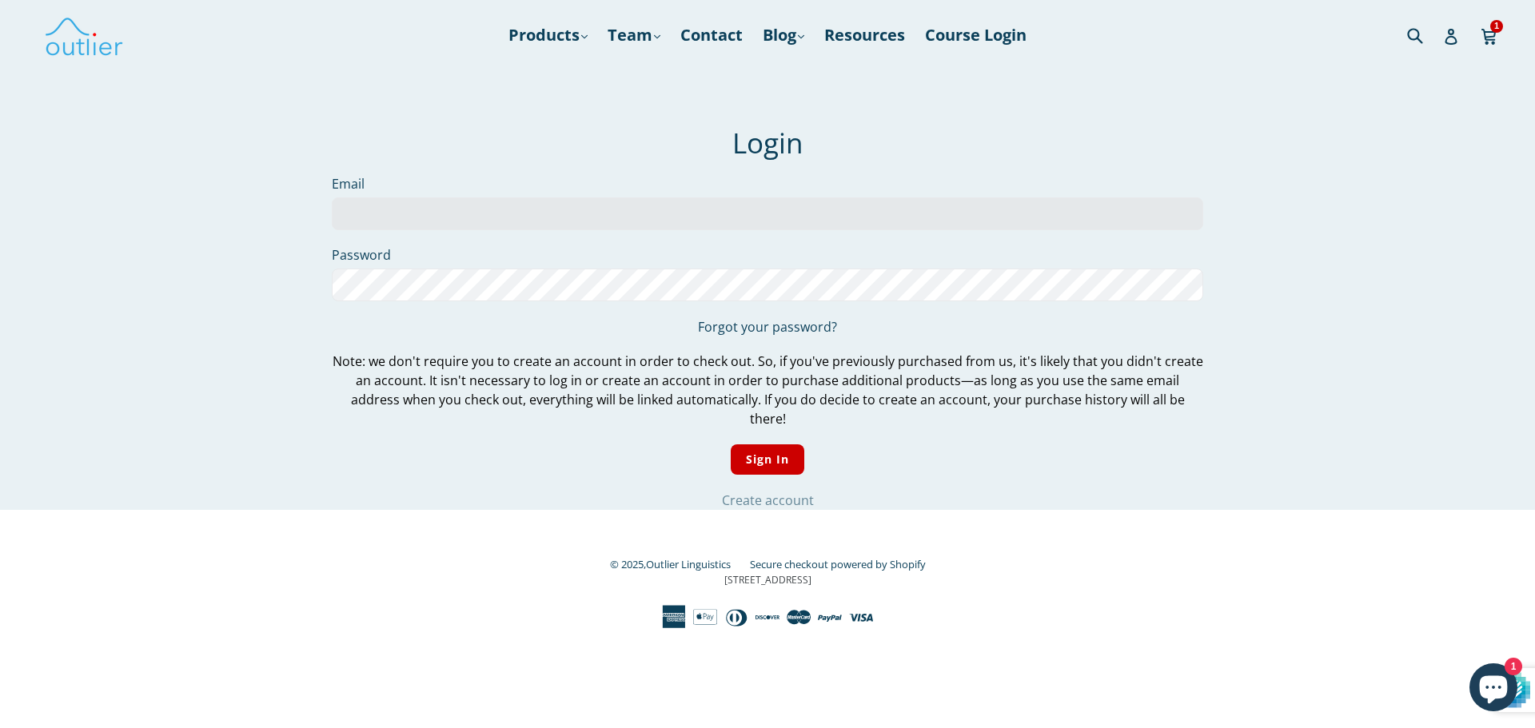
click at [751, 492] on link "Create account" at bounding box center [768, 501] width 92 height 18
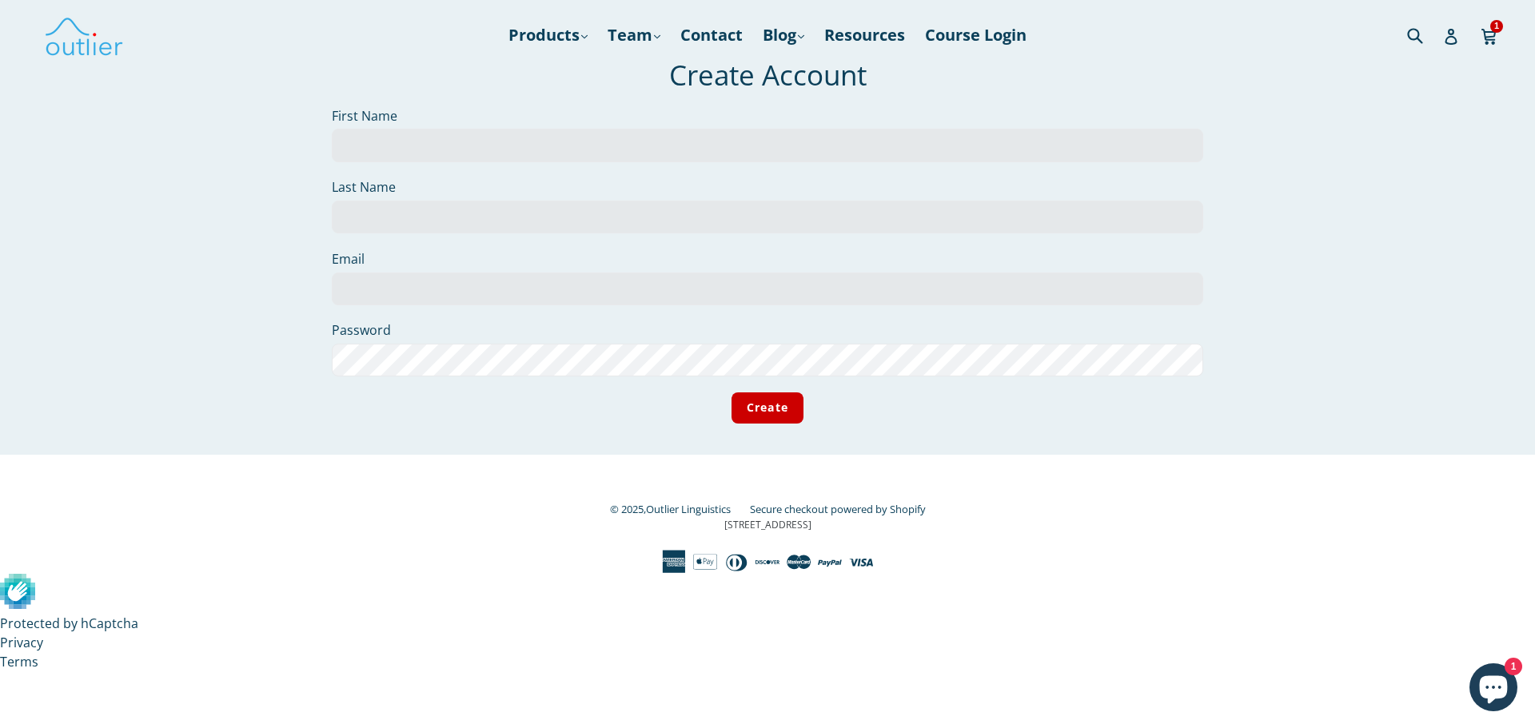
click at [360, 143] on input "First Name" at bounding box center [768, 146] width 872 height 33
type input "[PERSON_NAME]"
click at [410, 221] on input "Last Name" at bounding box center [768, 217] width 872 height 33
type input "Carr"
drag, startPoint x: 359, startPoint y: 146, endPoint x: 368, endPoint y: 178, distance: 33.9
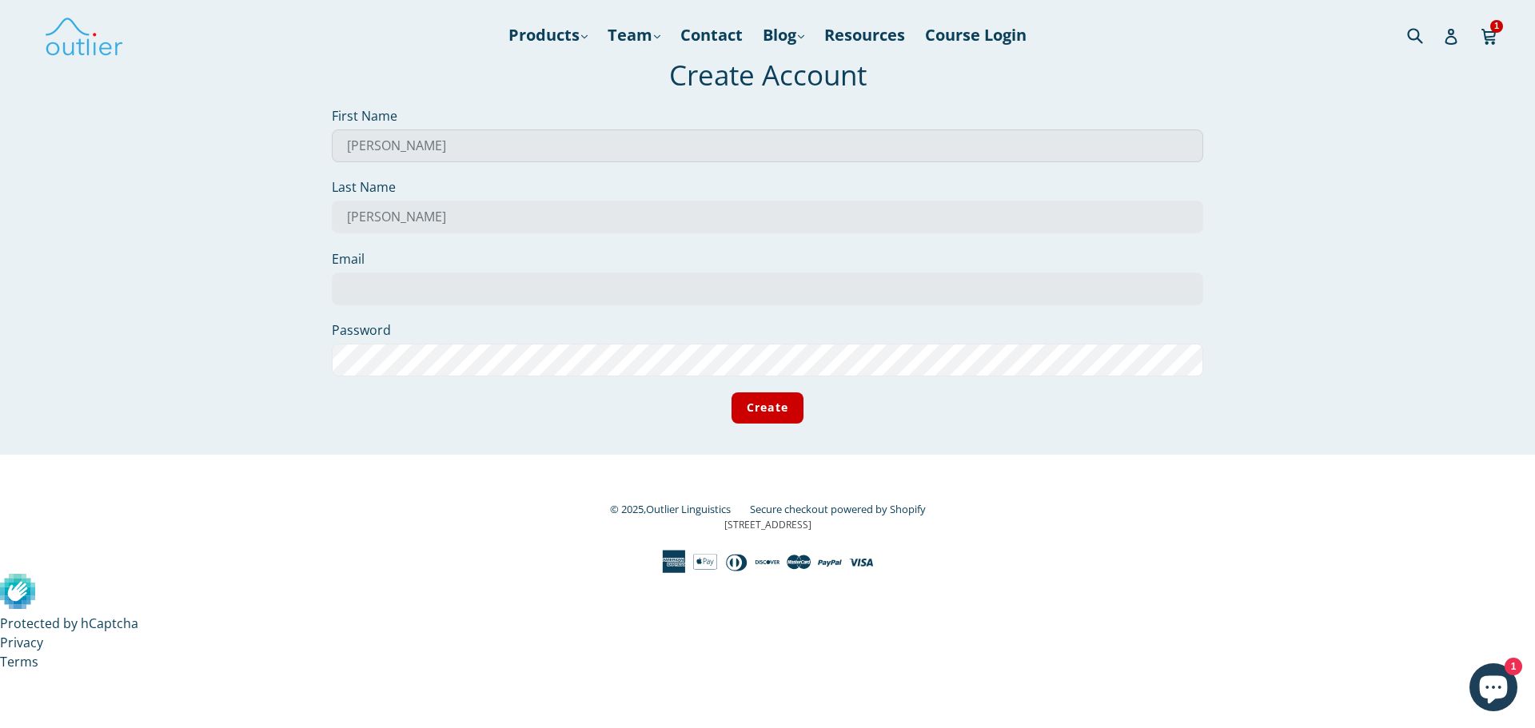
click at [359, 150] on input "JEffrey" at bounding box center [768, 146] width 872 height 33
type input "Jeffrey"
click at [380, 296] on input "Email" at bounding box center [768, 289] width 872 height 33
type input "jcarr1977@gmail.com"
click at [777, 410] on input "Create" at bounding box center [768, 408] width 72 height 31
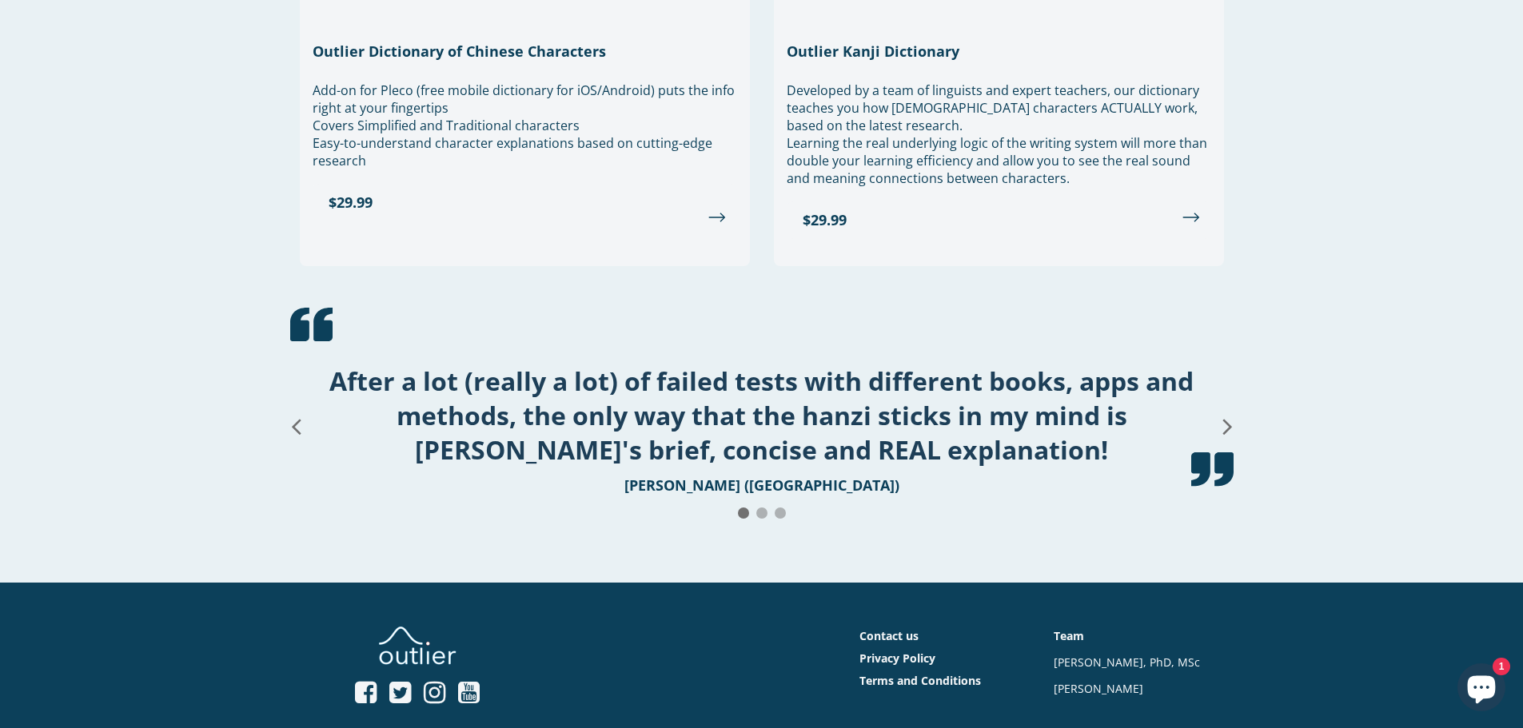
scroll to position [1827, 0]
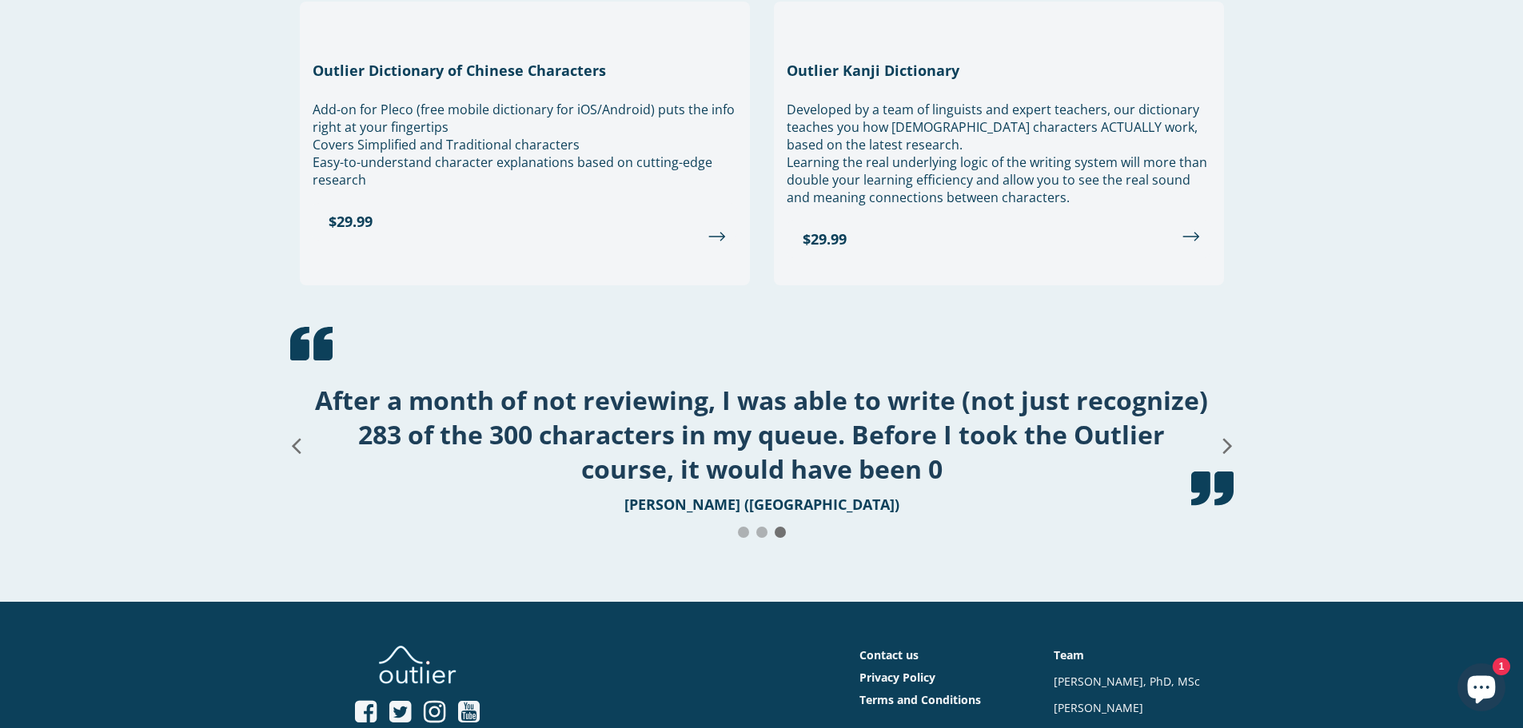
click at [1228, 439] on icon at bounding box center [1227, 446] width 9 height 15
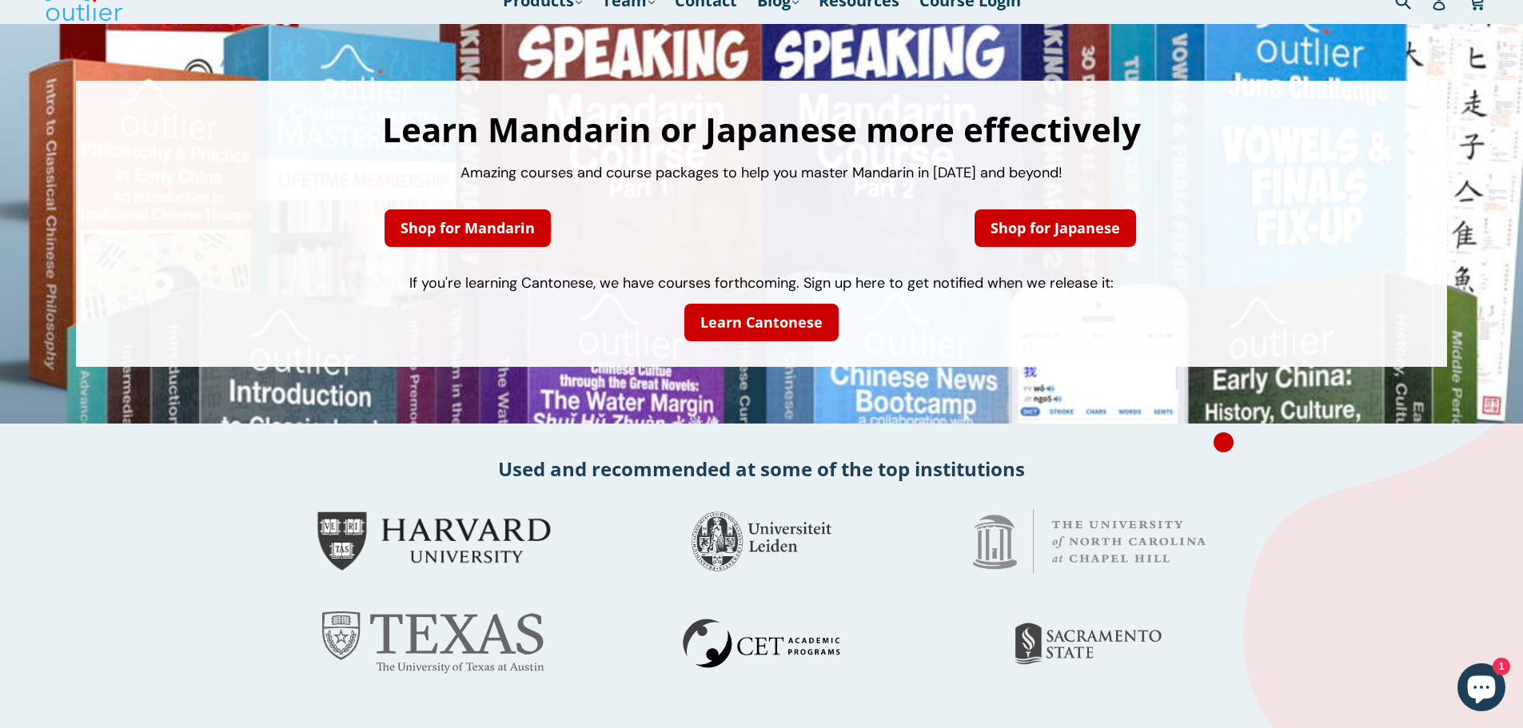
scroll to position [0, 0]
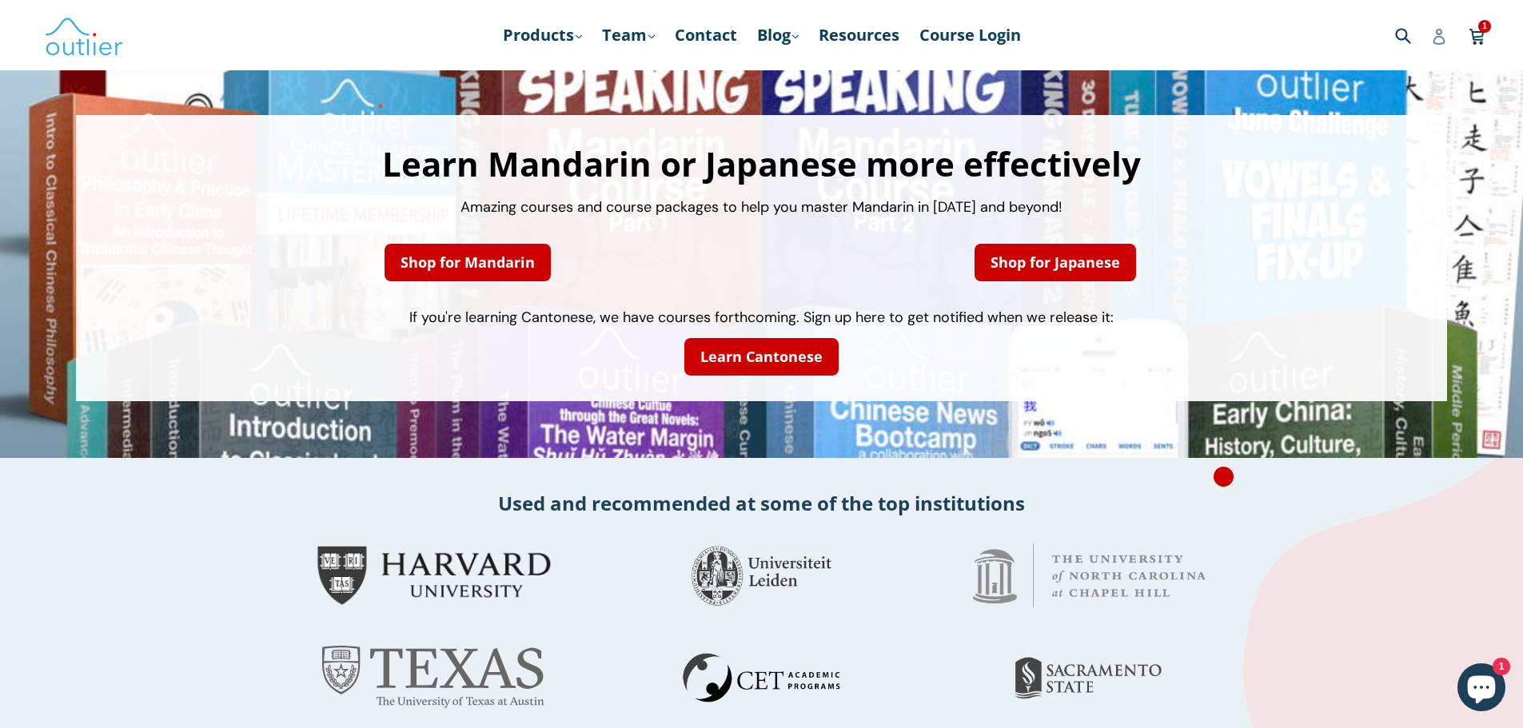
click at [1439, 38] on icon at bounding box center [1439, 37] width 16 height 16
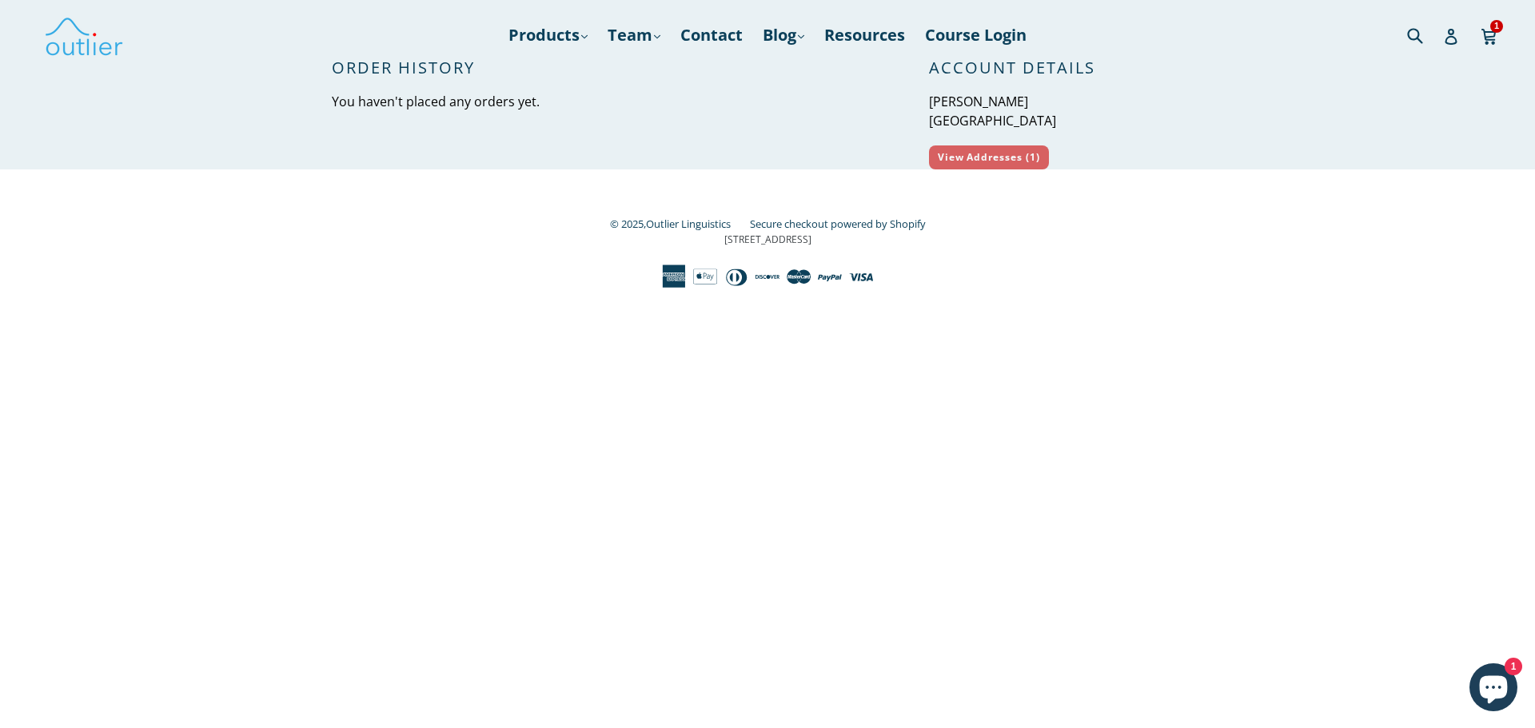
click at [1021, 160] on link "View Addresses (1)" at bounding box center [989, 158] width 120 height 24
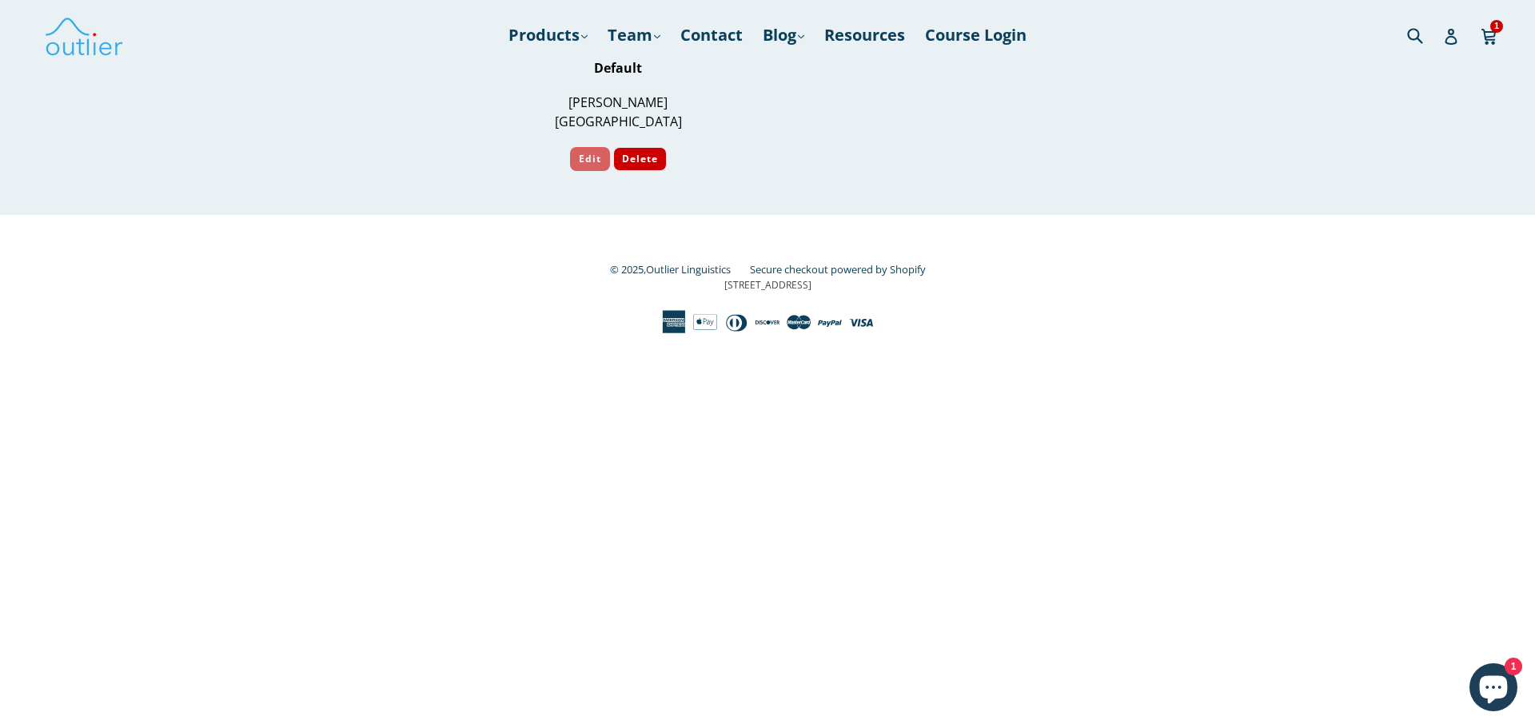
click at [577, 160] on button "Edit" at bounding box center [590, 159] width 40 height 24
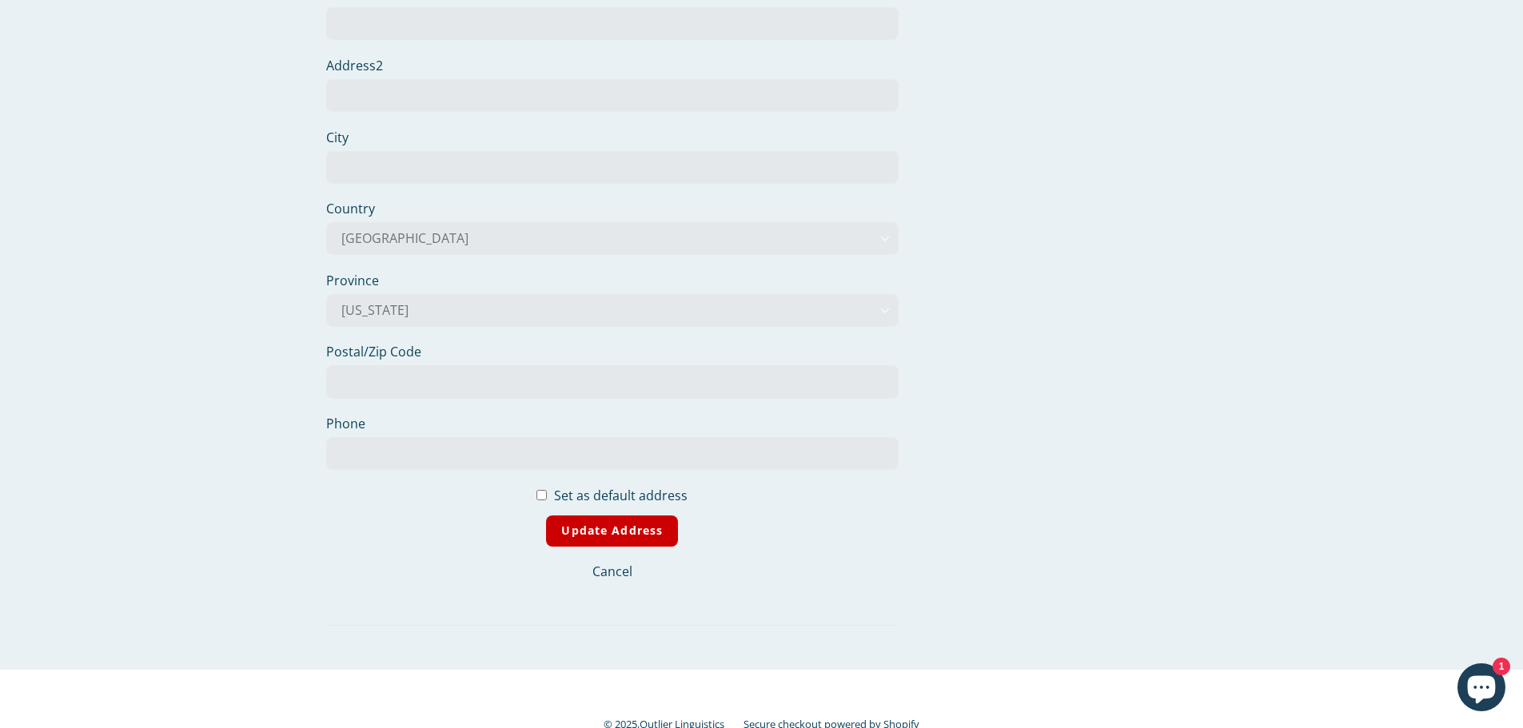
scroll to position [481, 0]
click at [885, 237] on select "[GEOGRAPHIC_DATA] --- [GEOGRAPHIC_DATA] [GEOGRAPHIC_DATA] [GEOGRAPHIC_DATA] [GE…" at bounding box center [612, 236] width 573 height 33
select select "[GEOGRAPHIC_DATA]"
click at [326, 233] on select "Taiwan --- Afghanistan Åland Islands Albania Algeria Andorra Angola Anguilla An…" at bounding box center [612, 236] width 573 height 33
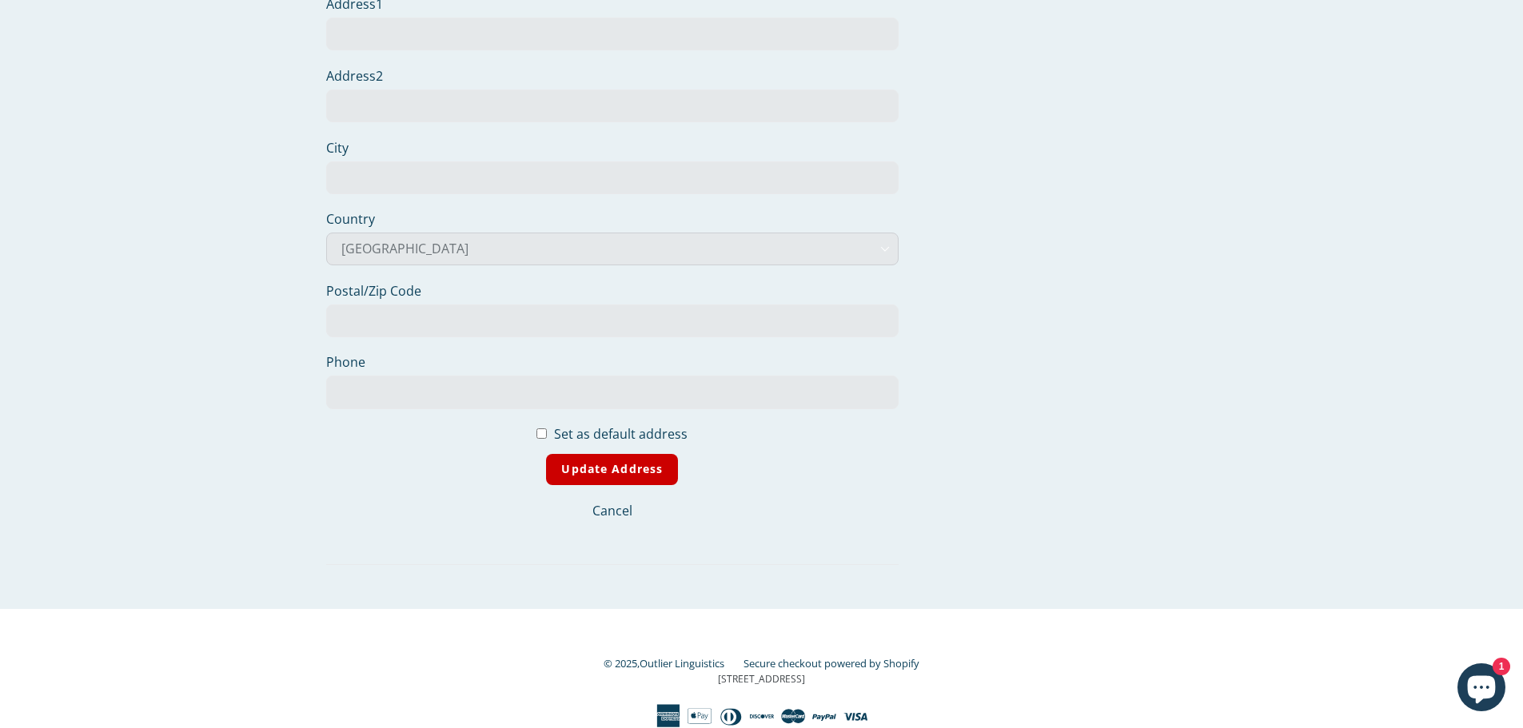
scroll to position [469, 0]
click at [622, 470] on input "Update Address" at bounding box center [612, 469] width 132 height 31
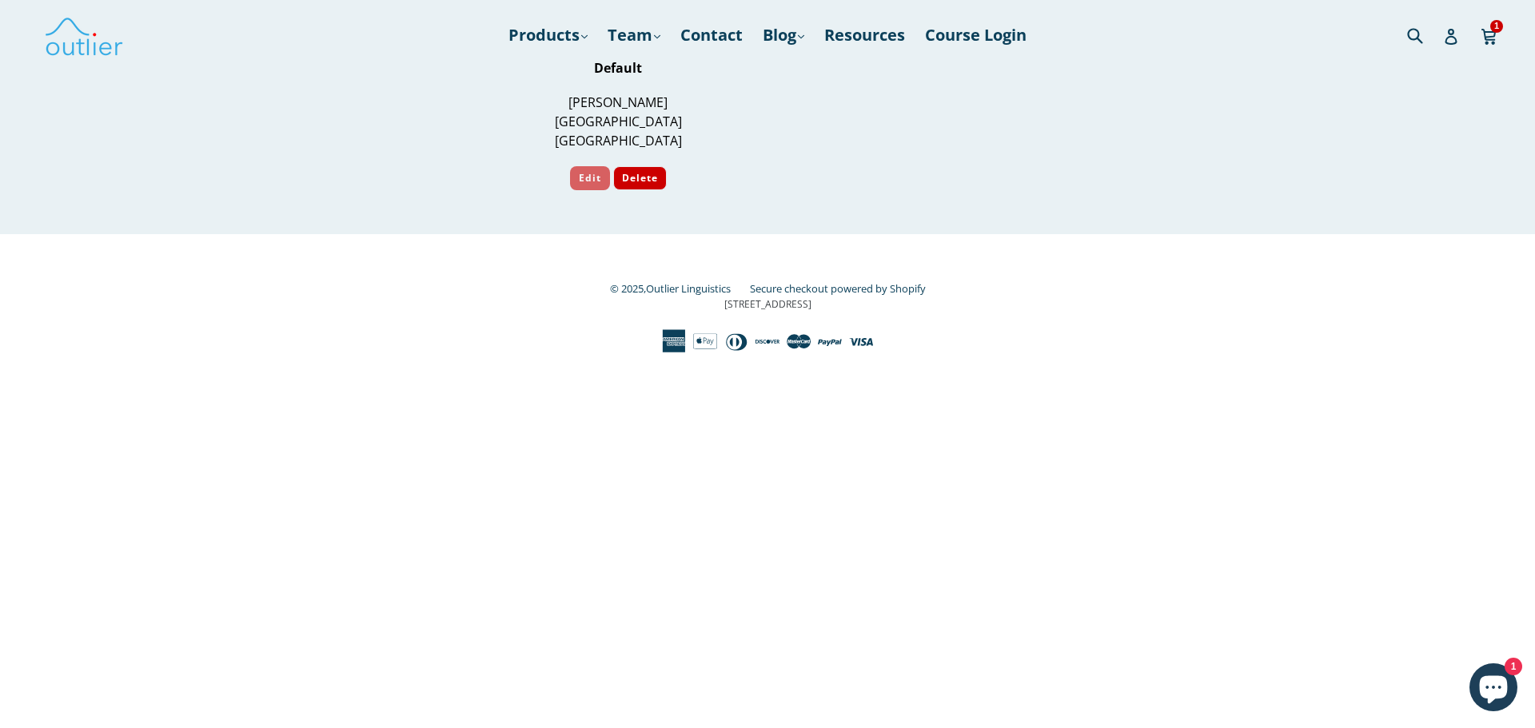
click at [593, 178] on button "Edit" at bounding box center [590, 178] width 40 height 24
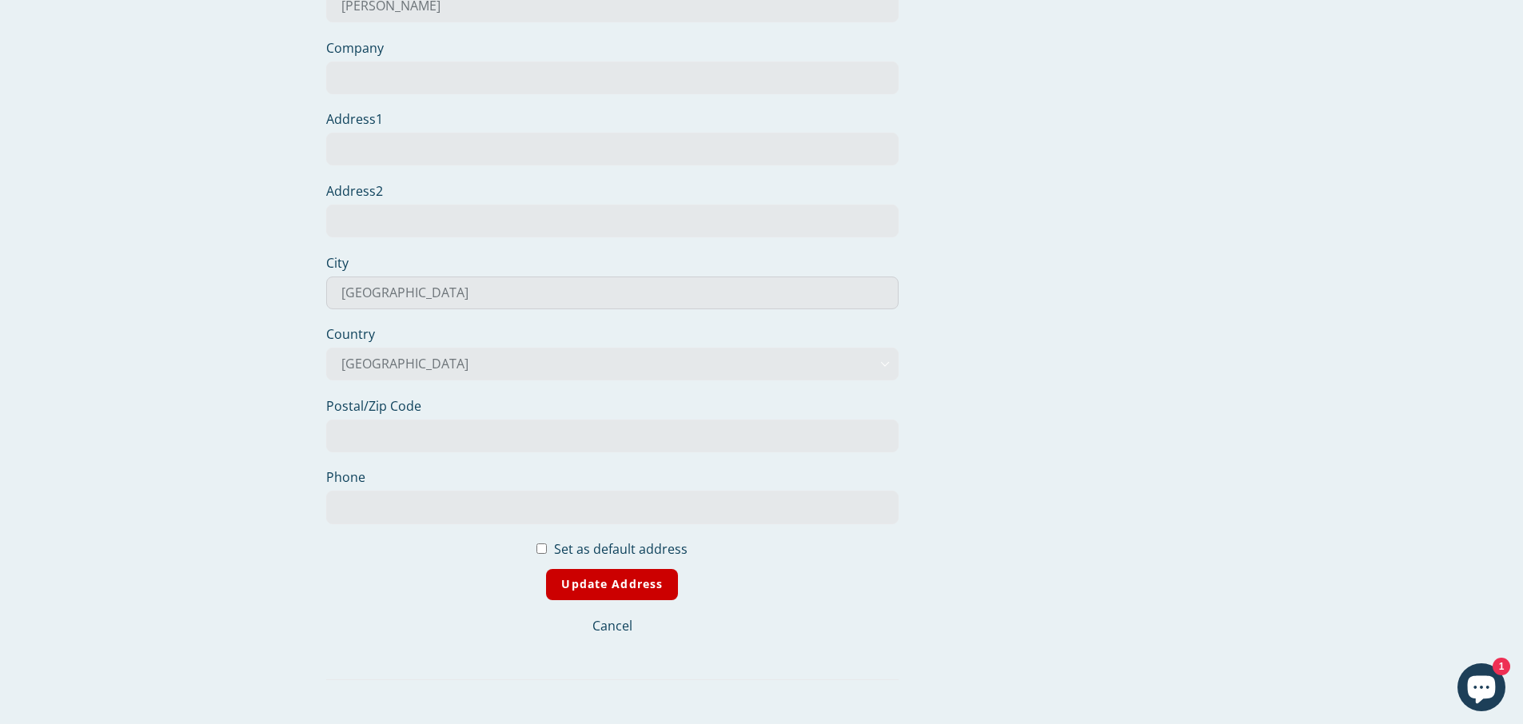
scroll to position [1, 0]
drag, startPoint x: 420, startPoint y: 296, endPoint x: 249, endPoint y: 308, distance: 171.5
click at [249, 308] on main "Your Addresses Return to Account Details Add a New Address Add a New Address Fi…" at bounding box center [761, 171] width 1523 height 1107
click at [595, 581] on input "Update Address" at bounding box center [612, 584] width 132 height 31
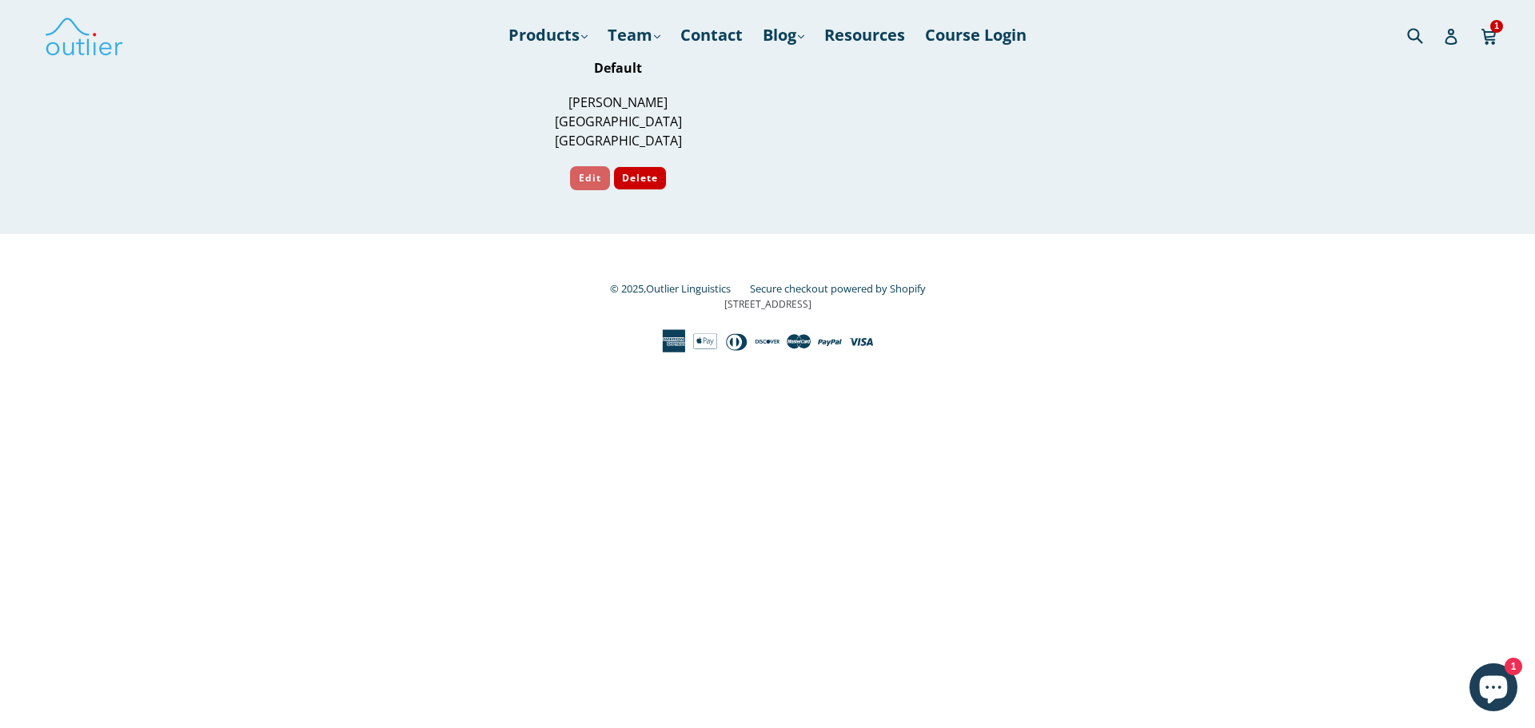
click at [577, 174] on button "Edit" at bounding box center [590, 178] width 40 height 24
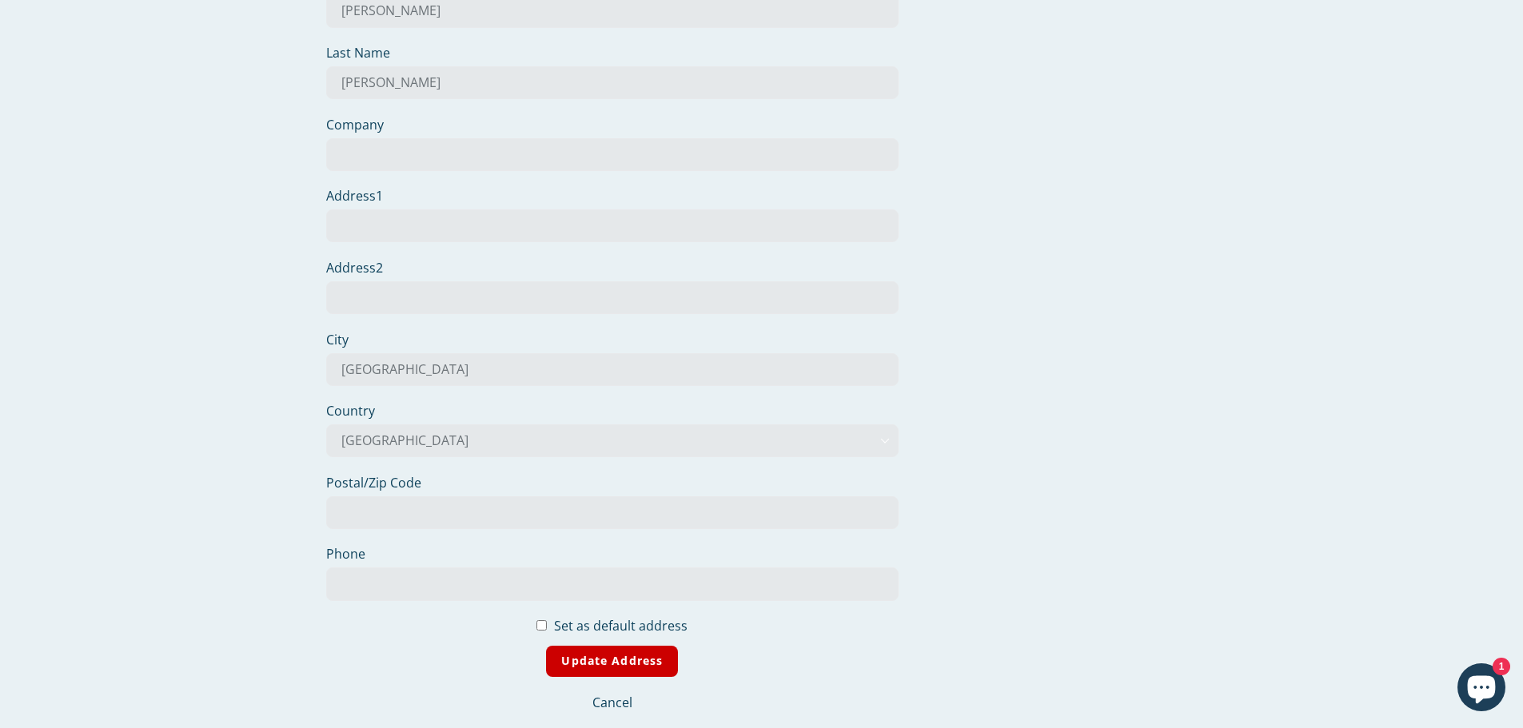
scroll to position [294, 0]
click at [504, 373] on input "[GEOGRAPHIC_DATA]" at bounding box center [612, 371] width 573 height 33
type input "S"
click at [599, 664] on input "Update Address" at bounding box center [612, 663] width 132 height 31
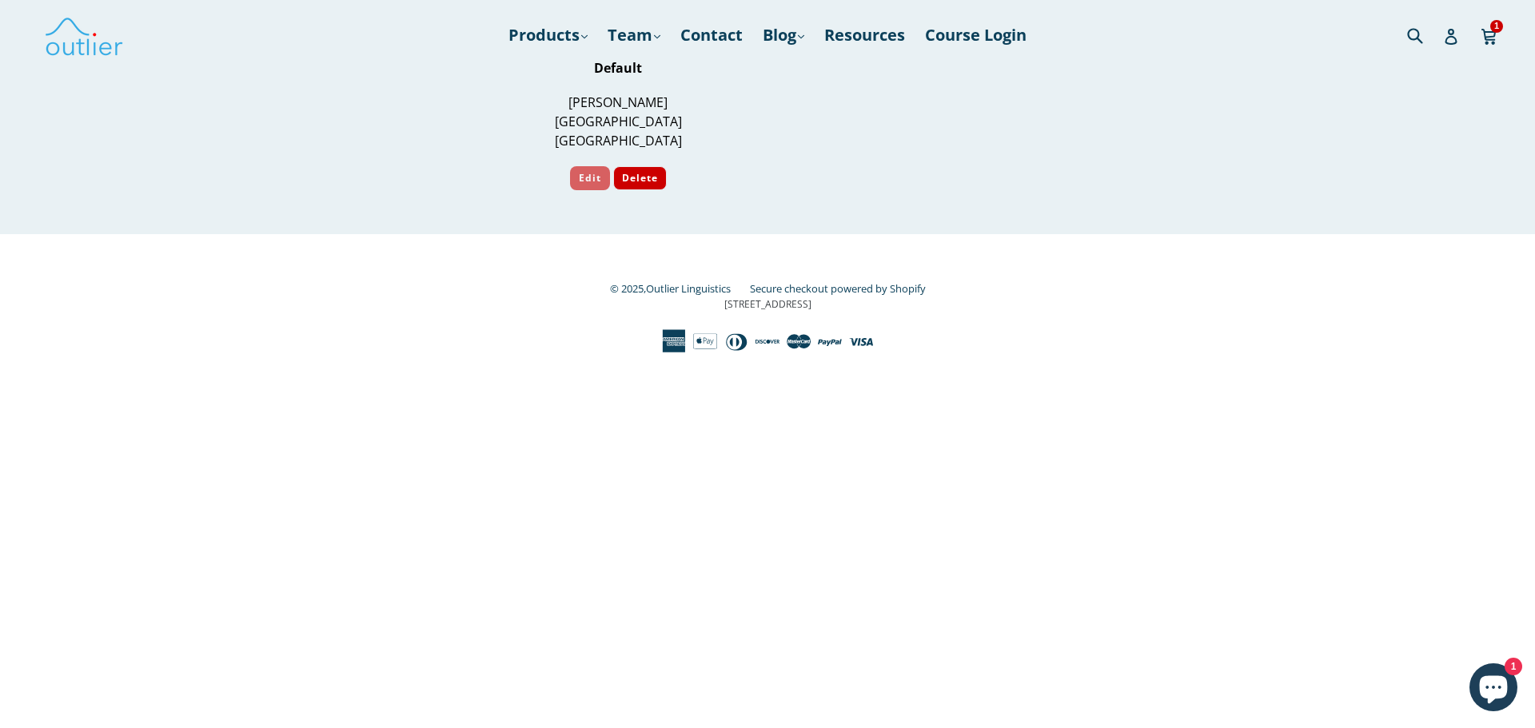
click at [592, 180] on button "Edit" at bounding box center [590, 178] width 40 height 24
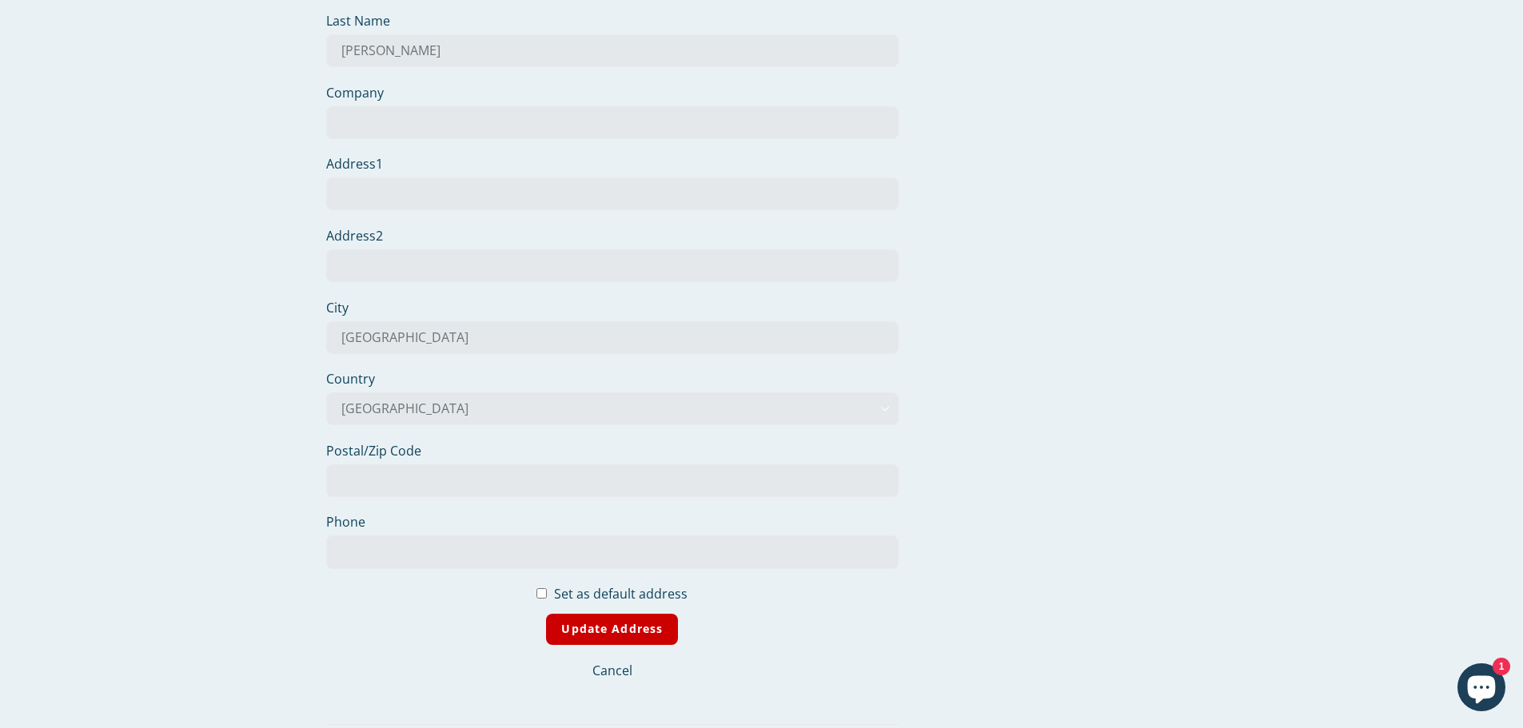
scroll to position [313, 0]
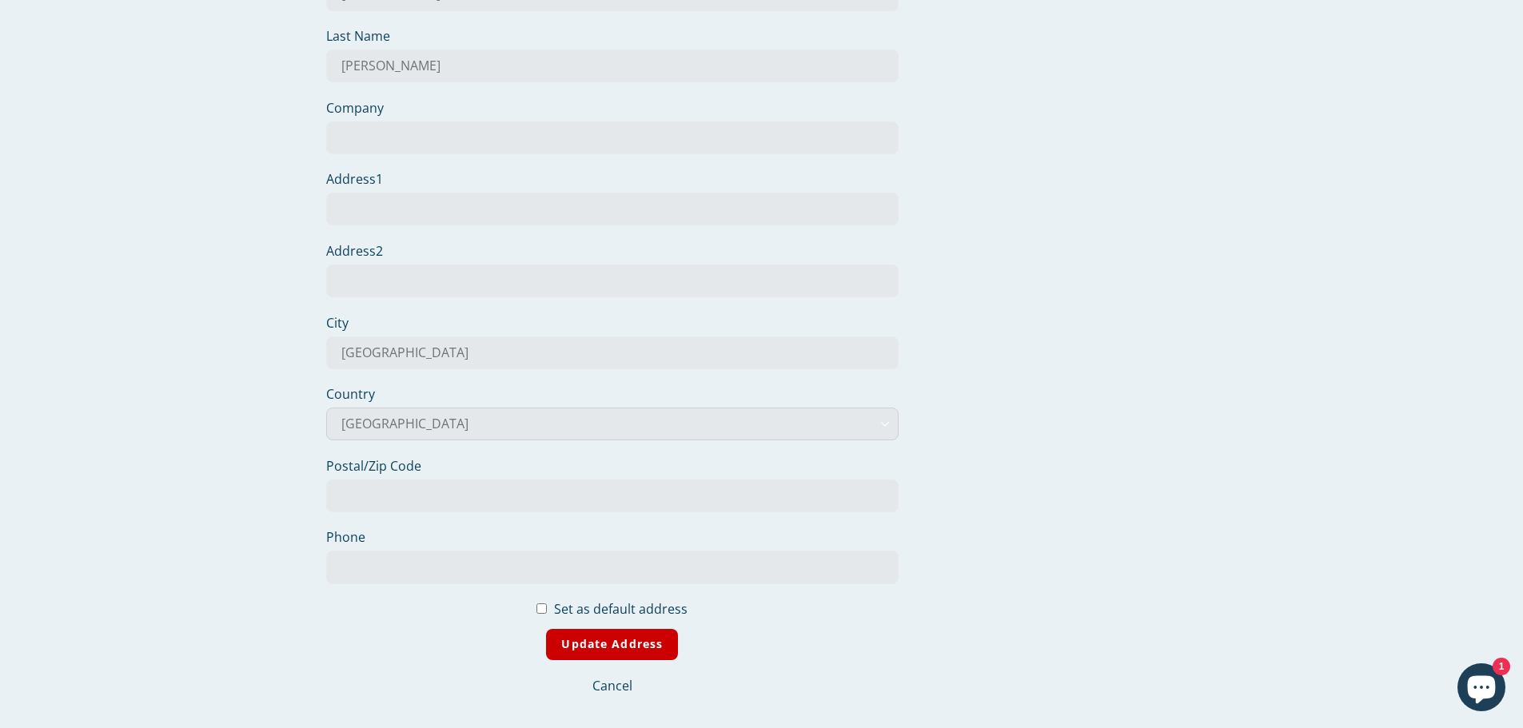
click at [889, 424] on select "[GEOGRAPHIC_DATA] --- [GEOGRAPHIC_DATA] [GEOGRAPHIC_DATA] [GEOGRAPHIC_DATA] [GE…" at bounding box center [612, 424] width 573 height 33
select select "---"
click at [326, 408] on select "[GEOGRAPHIC_DATA] --- [GEOGRAPHIC_DATA] [GEOGRAPHIC_DATA] [GEOGRAPHIC_DATA] [GE…" at bounding box center [612, 424] width 573 height 33
click at [622, 645] on input "Update Address" at bounding box center [612, 644] width 132 height 31
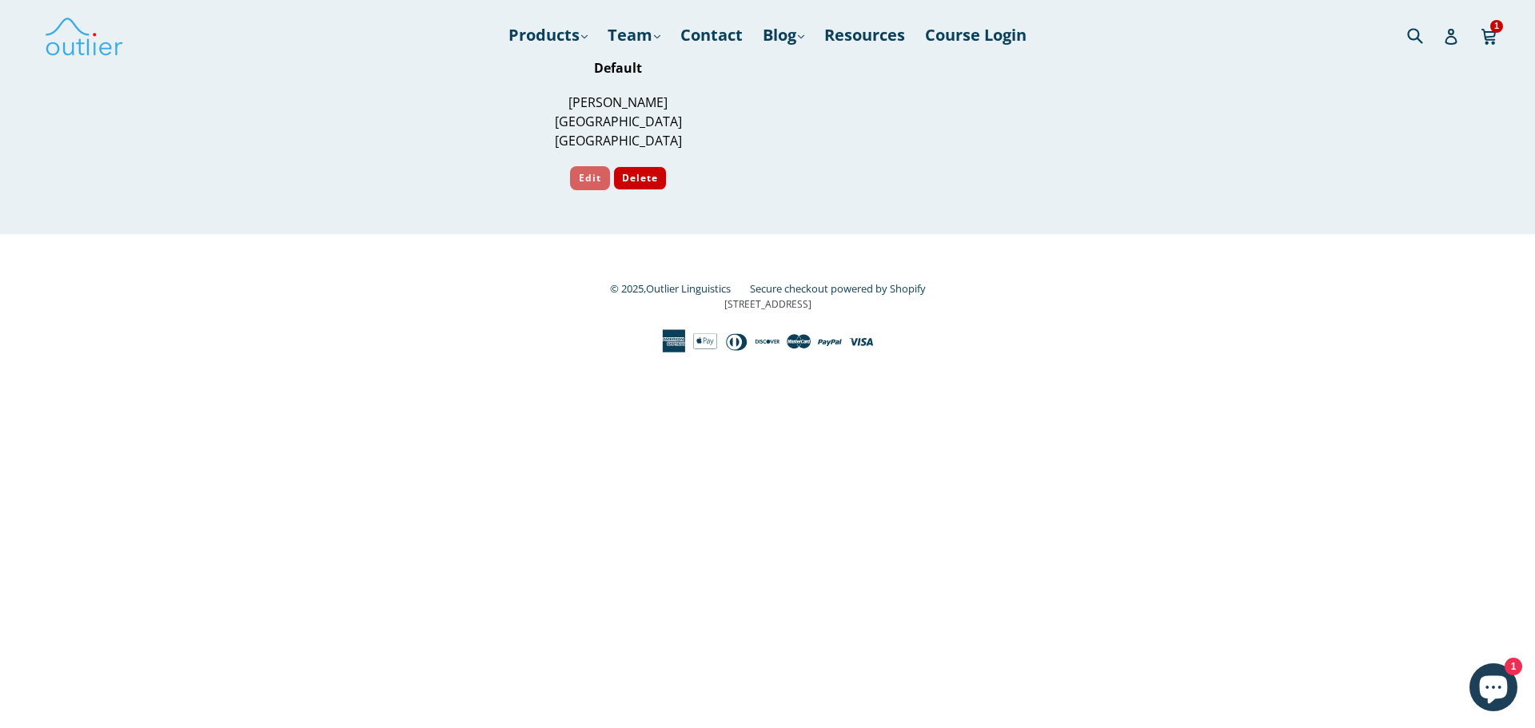
click at [588, 175] on button "Edit" at bounding box center [590, 178] width 40 height 24
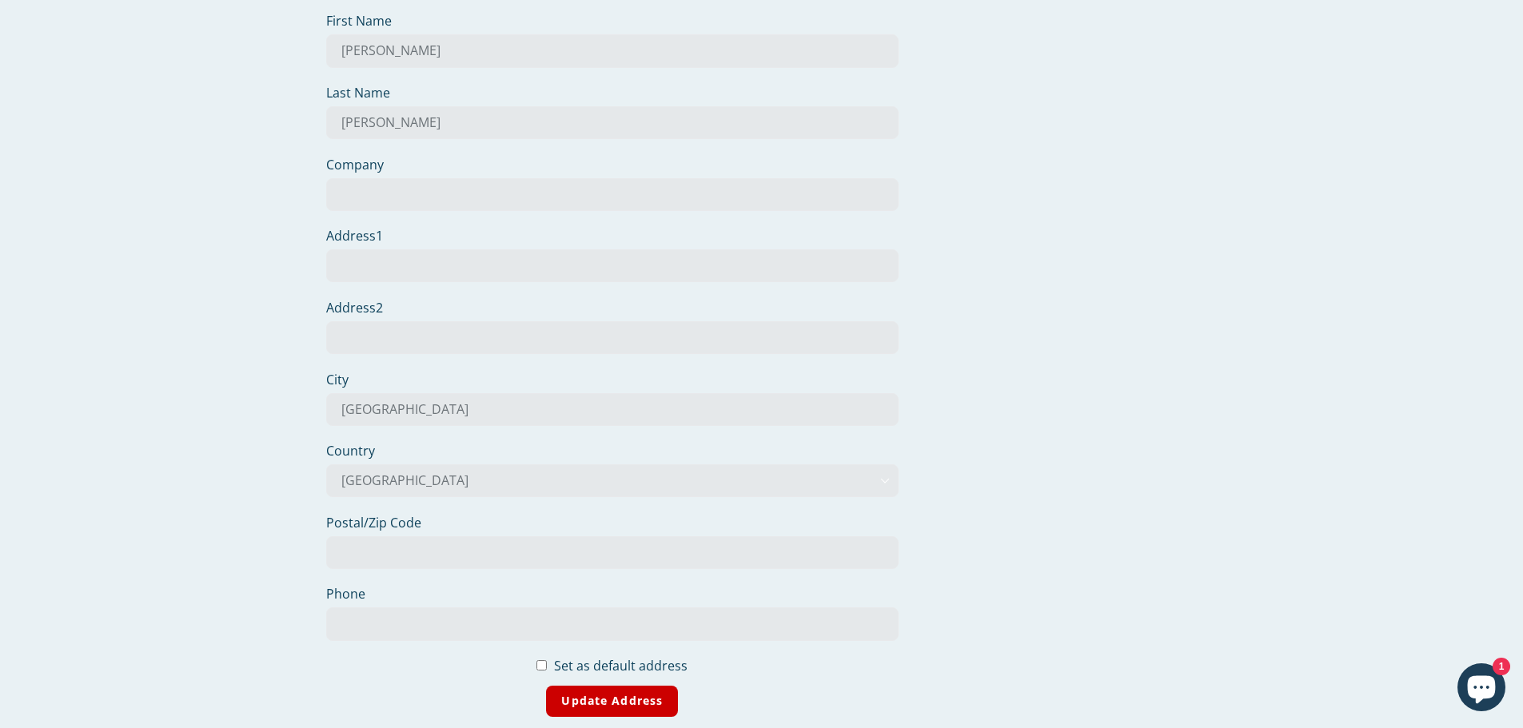
scroll to position [254, 0]
click at [621, 701] on input "Update Address" at bounding box center [612, 703] width 132 height 31
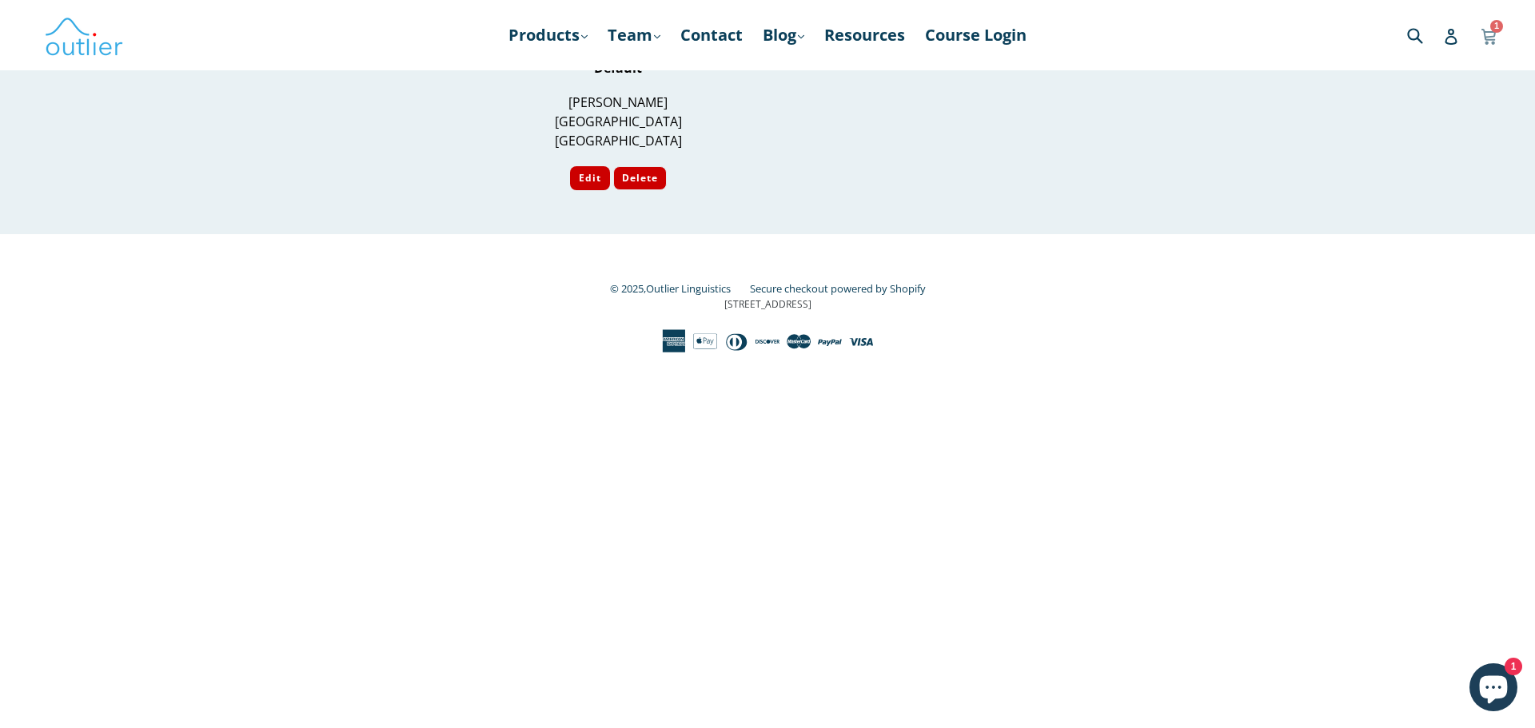
click at [1491, 36] on icon at bounding box center [1489, 35] width 14 height 12
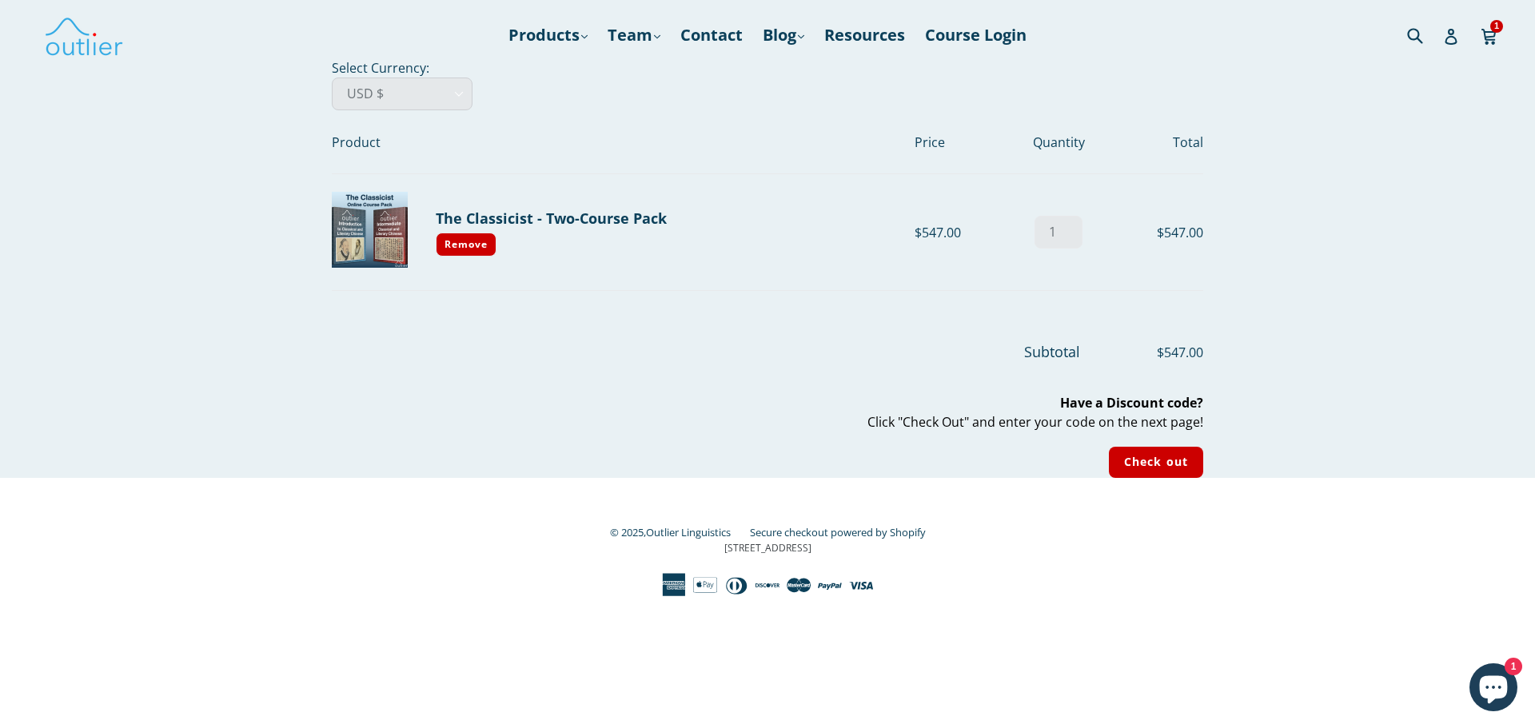
click at [416, 96] on select "AED د.إ AFN ؋ ALL L AMD դր. ANG ƒ AUD $ AWG ƒ AZN ₼ BAM КМ BBD $ BDT ৳ BGN лв. …" at bounding box center [402, 94] width 141 height 33
select select "SGD"
click at [332, 78] on select "AED د.إ AFN ؋ ALL L AMD դր. ANG ƒ AUD $ AWG ƒ AZN ₼ BAM КМ BBD $ BDT ৳ BGN лв. …" at bounding box center [402, 94] width 141 height 33
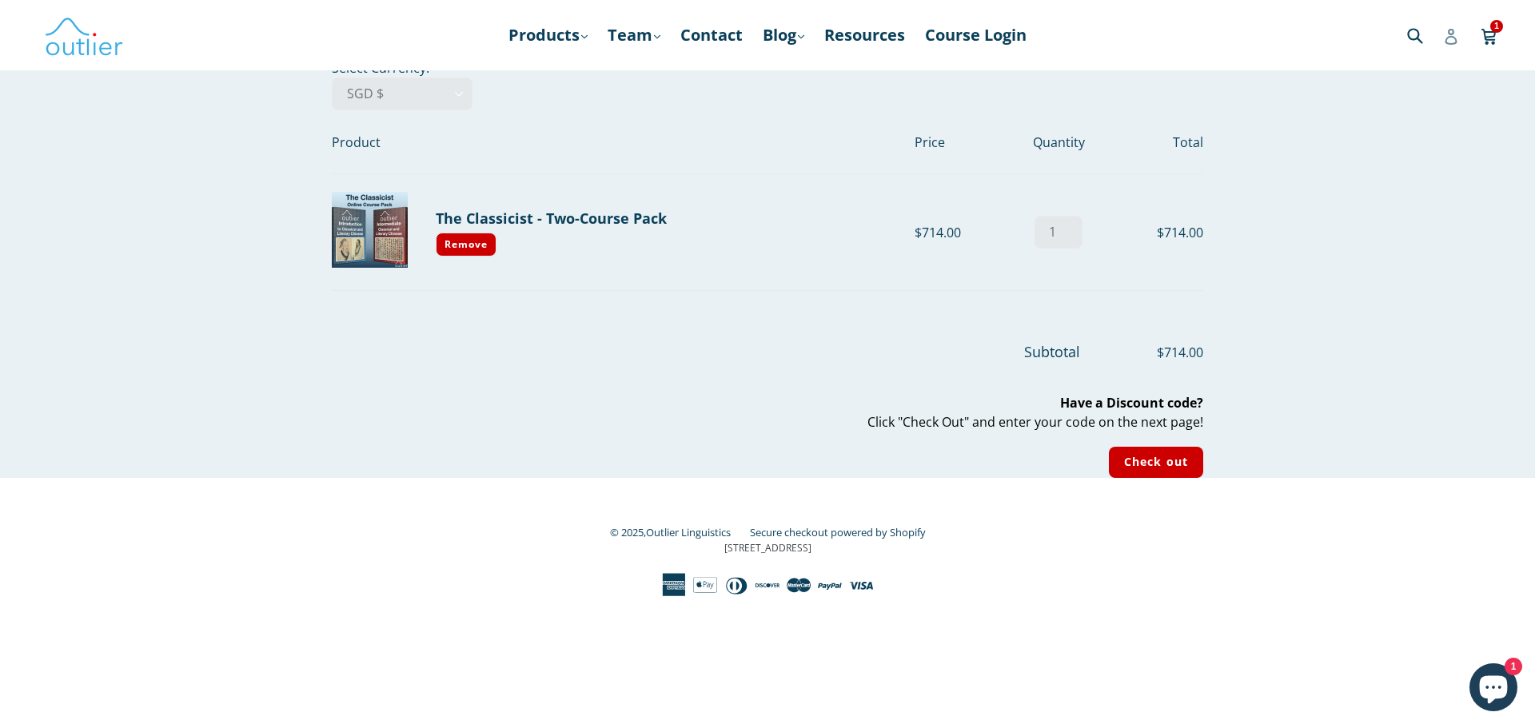
click at [1455, 40] on icon at bounding box center [1451, 37] width 16 height 16
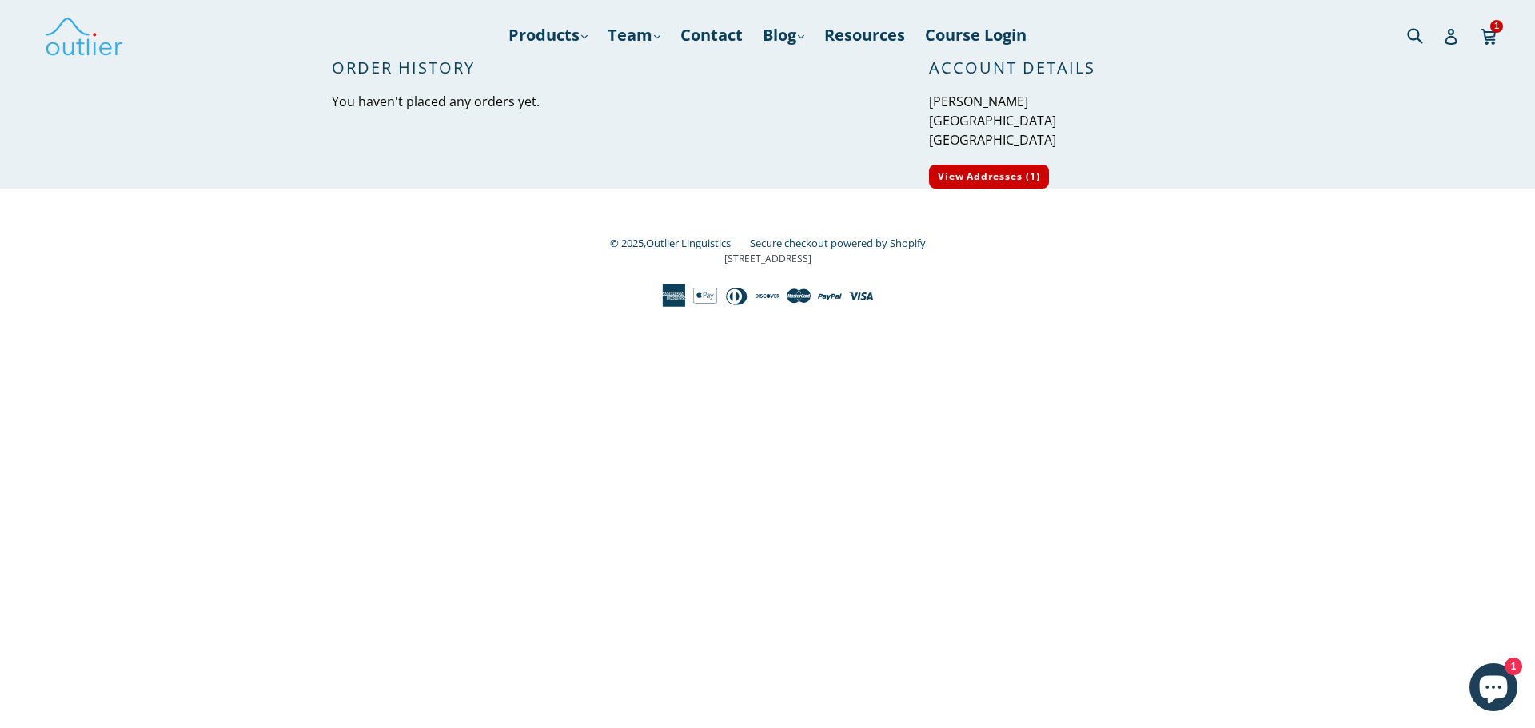
click at [1487, 686] on icon "Chat window" at bounding box center [1494, 690] width 28 height 28
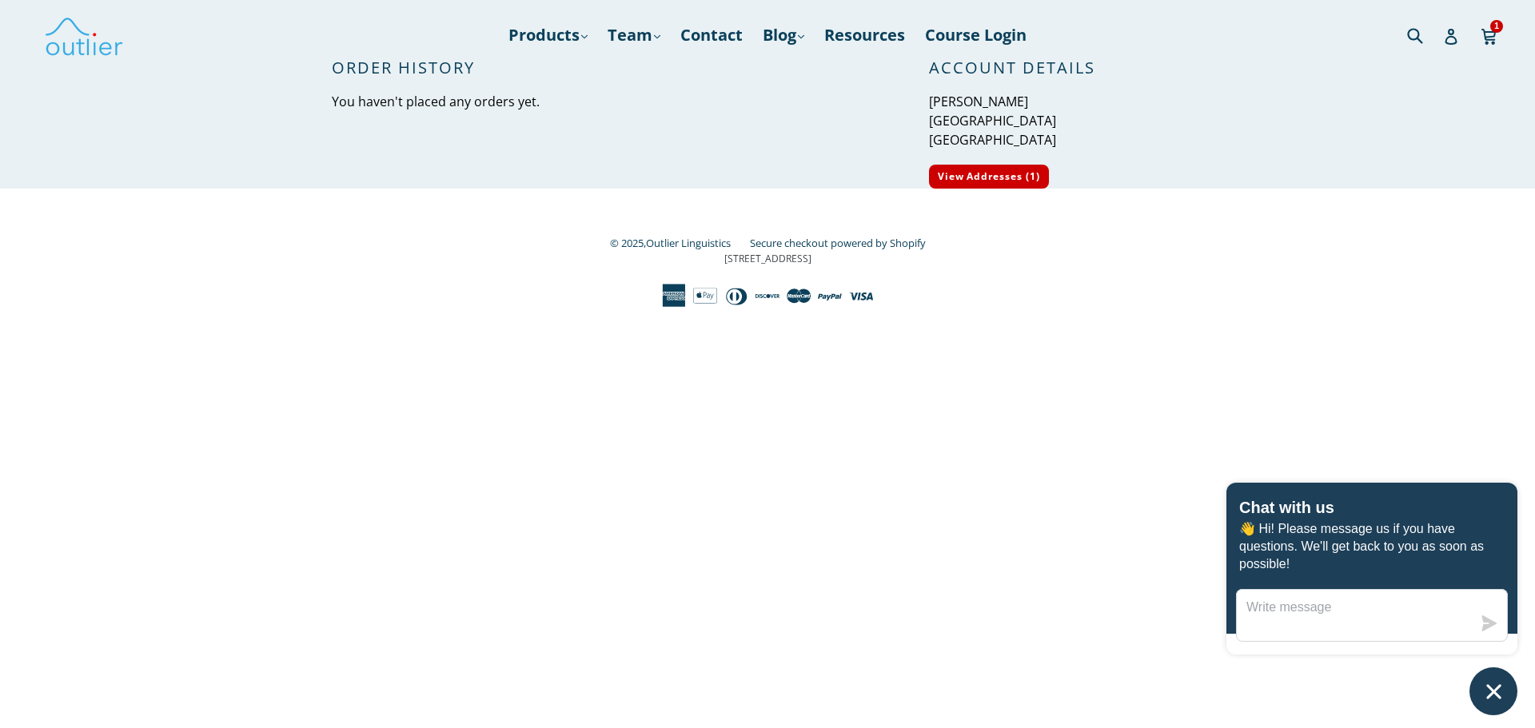
click at [1054, 308] on html "Account – Outlier Linguistics Skip to content Submit Close search Products .cls…" at bounding box center [767, 154] width 1535 height 308
click at [1493, 691] on icon "Chat window" at bounding box center [1494, 691] width 14 height 14
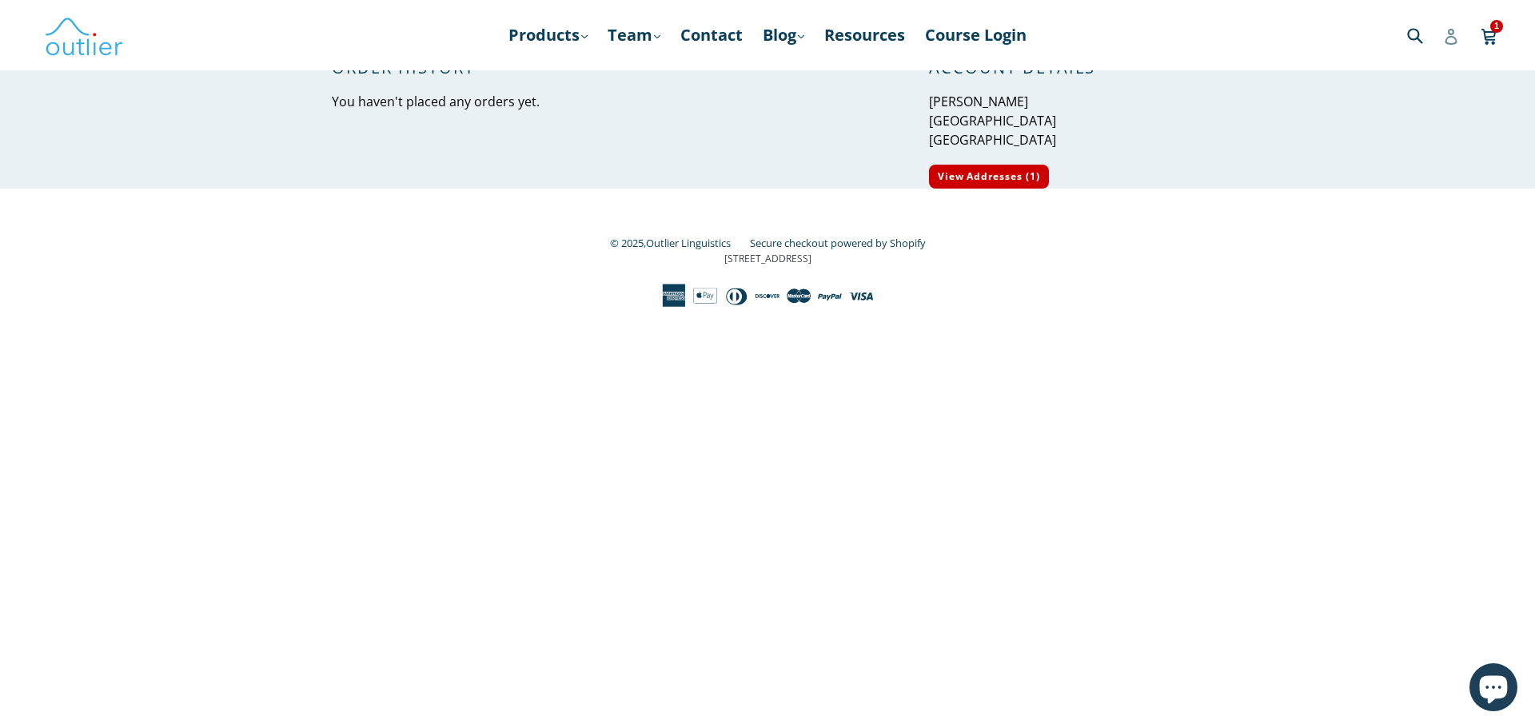
click at [1455, 37] on icon at bounding box center [1451, 37] width 16 height 16
click at [1490, 40] on icon at bounding box center [1489, 35] width 14 height 12
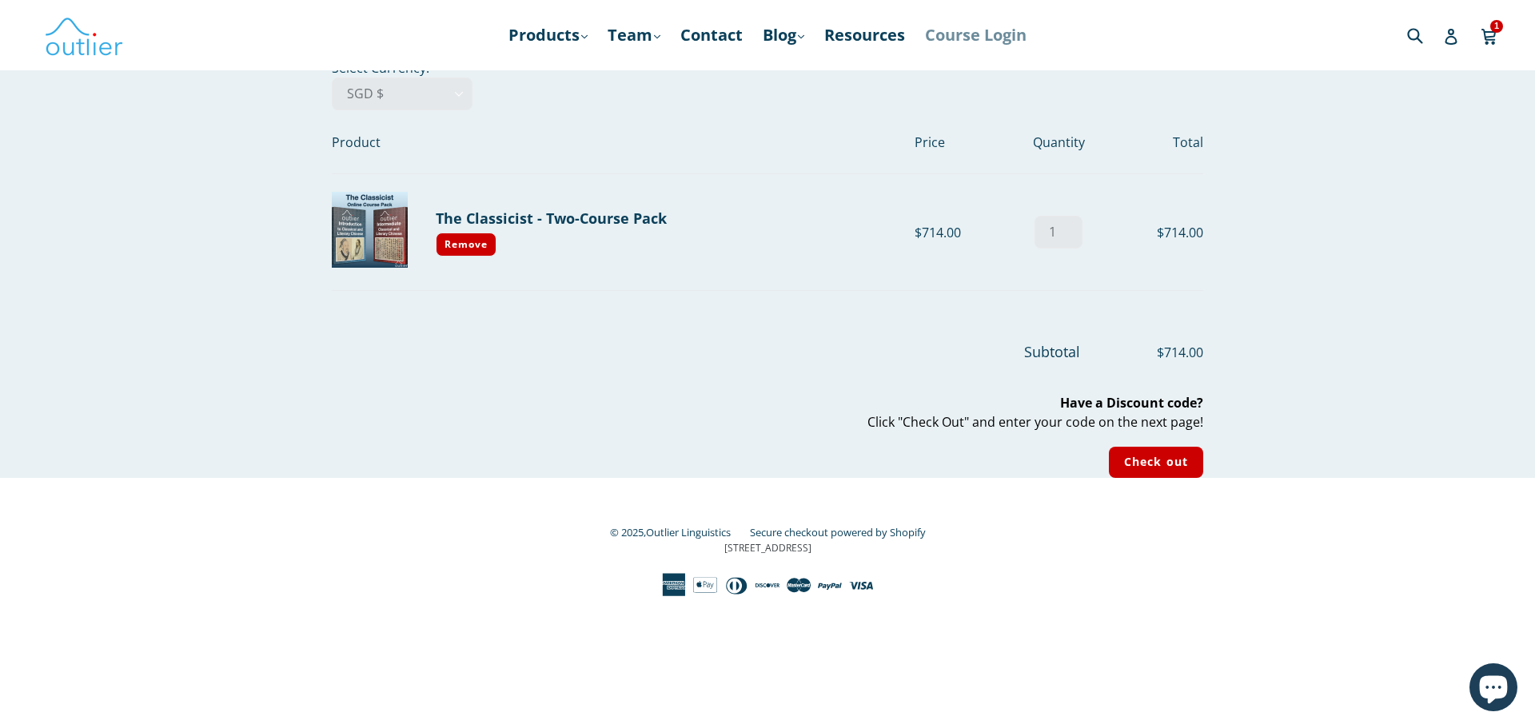
click at [973, 35] on link "Course Login" at bounding box center [976, 35] width 118 height 29
